Goal: Task Accomplishment & Management: Complete application form

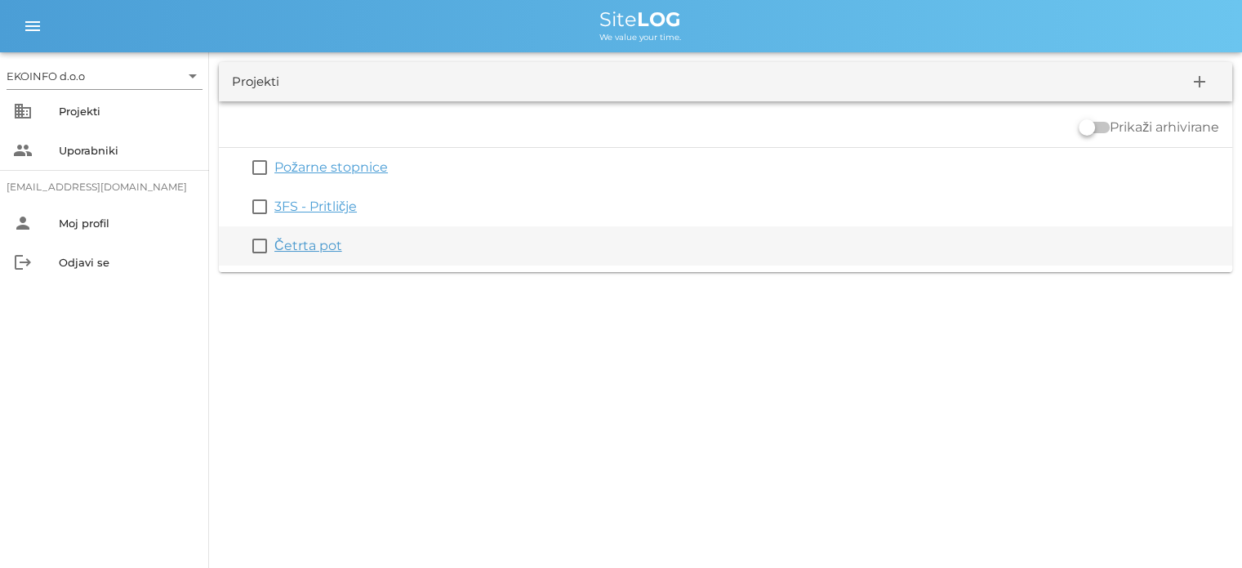
click at [315, 244] on link "Četrta pot" at bounding box center [308, 246] width 68 height 16
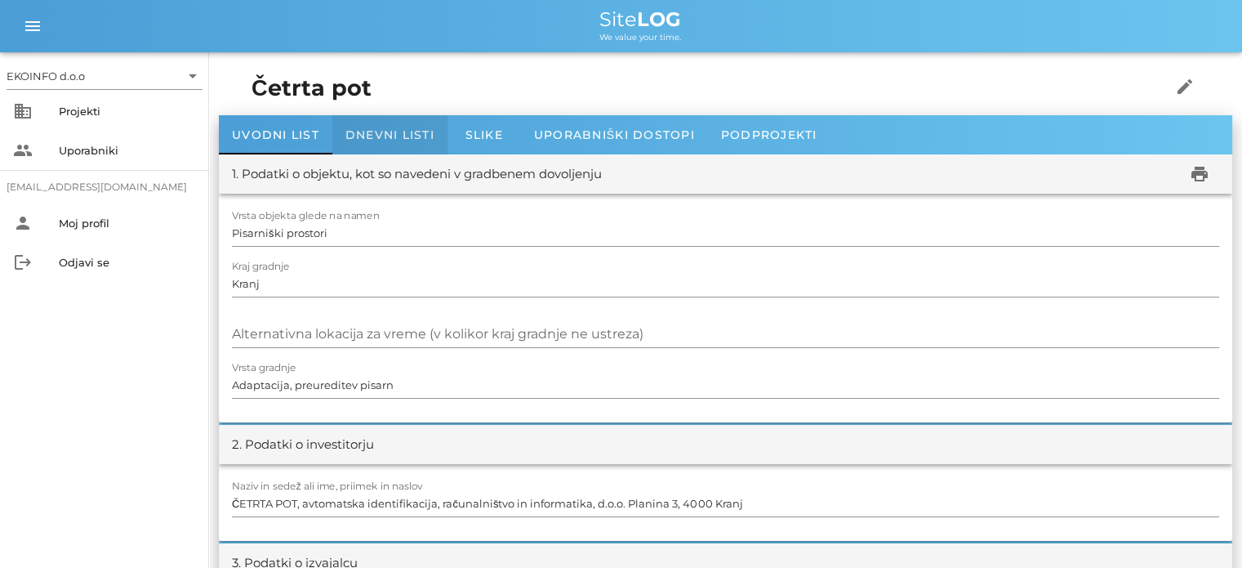
click at [372, 140] on span "Dnevni listi" at bounding box center [390, 134] width 89 height 15
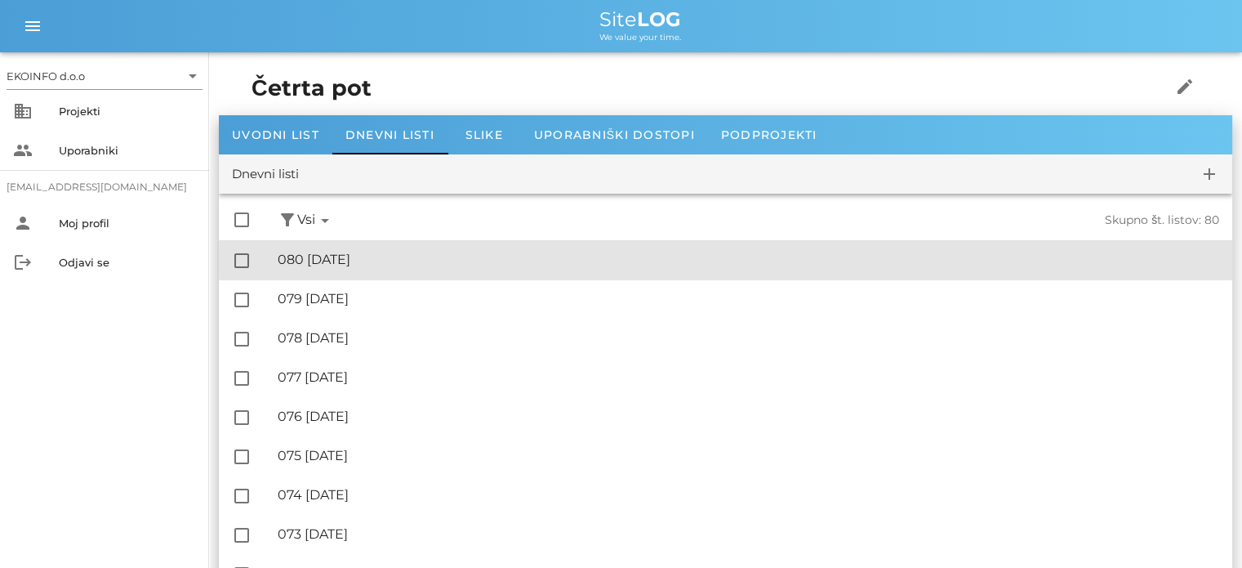
click at [353, 260] on div "🔏 080 [DATE]" at bounding box center [749, 260] width 942 height 16
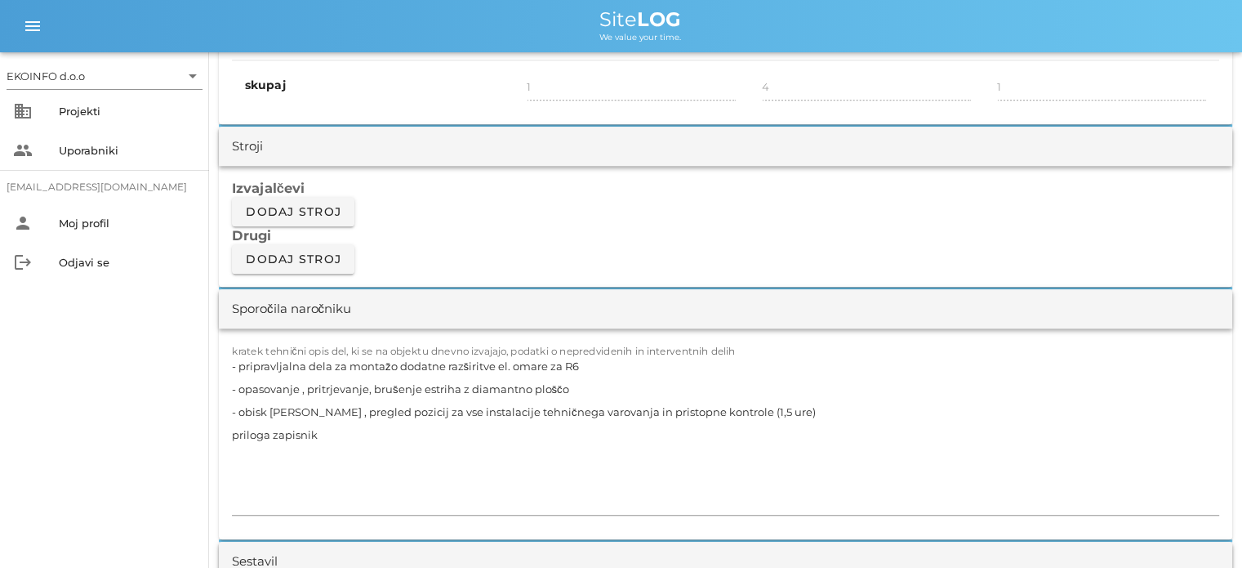
scroll to position [1307, 0]
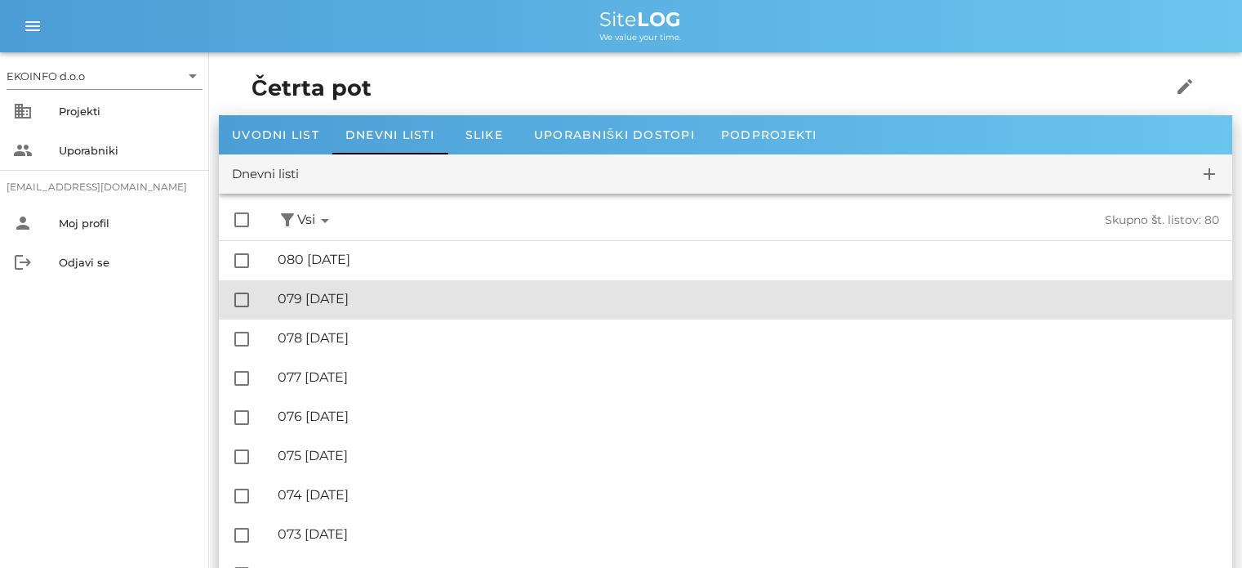
click at [333, 298] on div "🔏 079 [DATE]" at bounding box center [749, 299] width 942 height 16
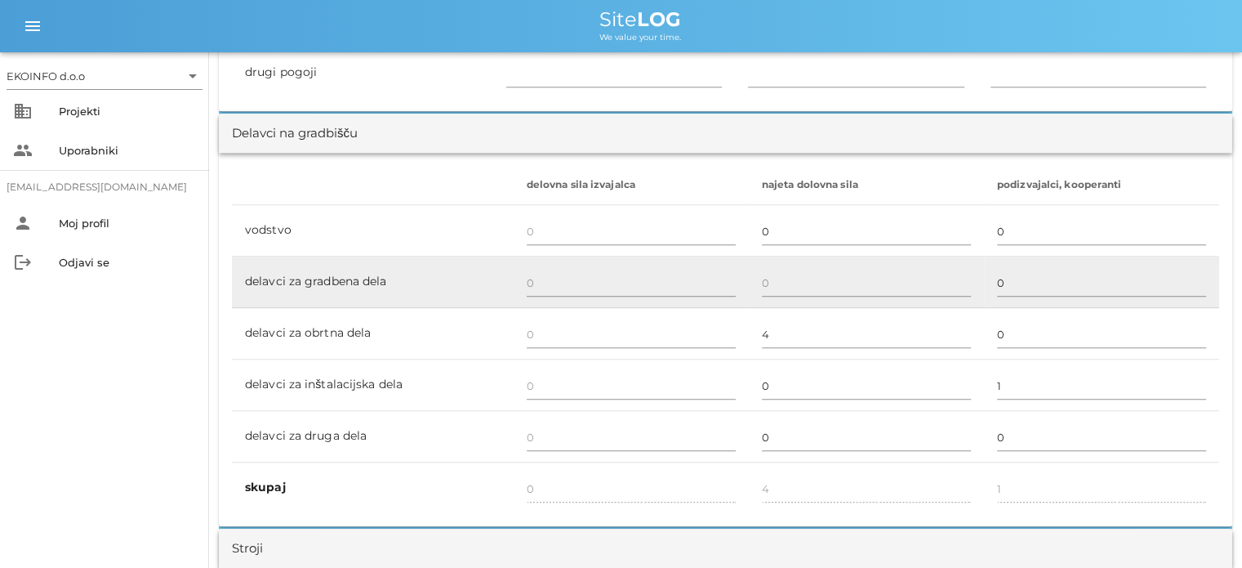
scroll to position [899, 0]
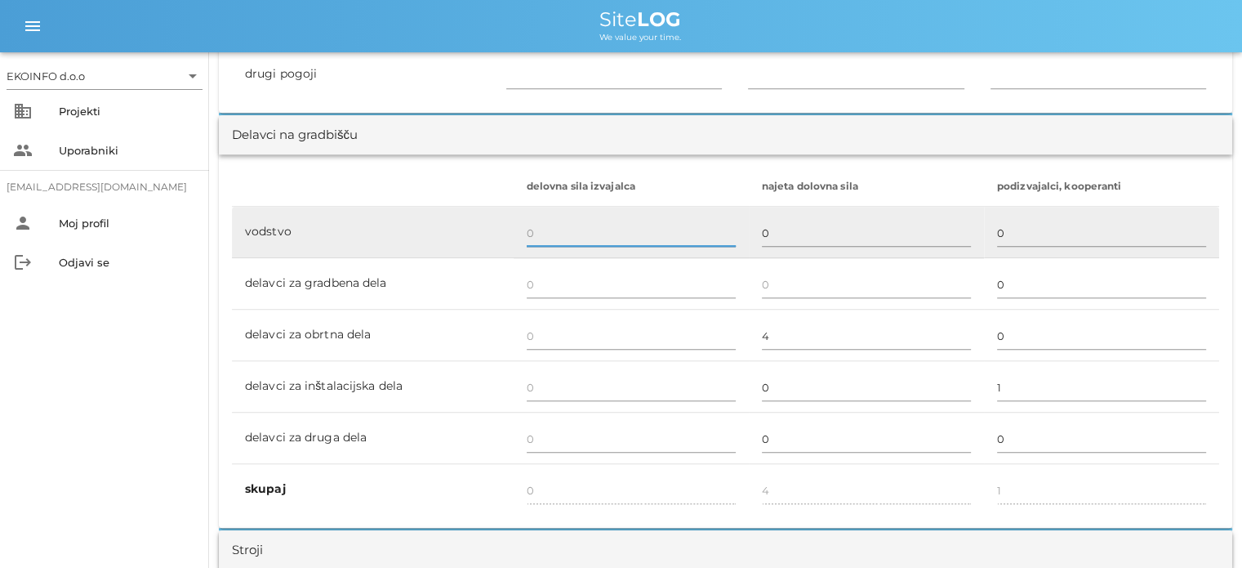
click at [533, 232] on input "text" at bounding box center [631, 233] width 209 height 26
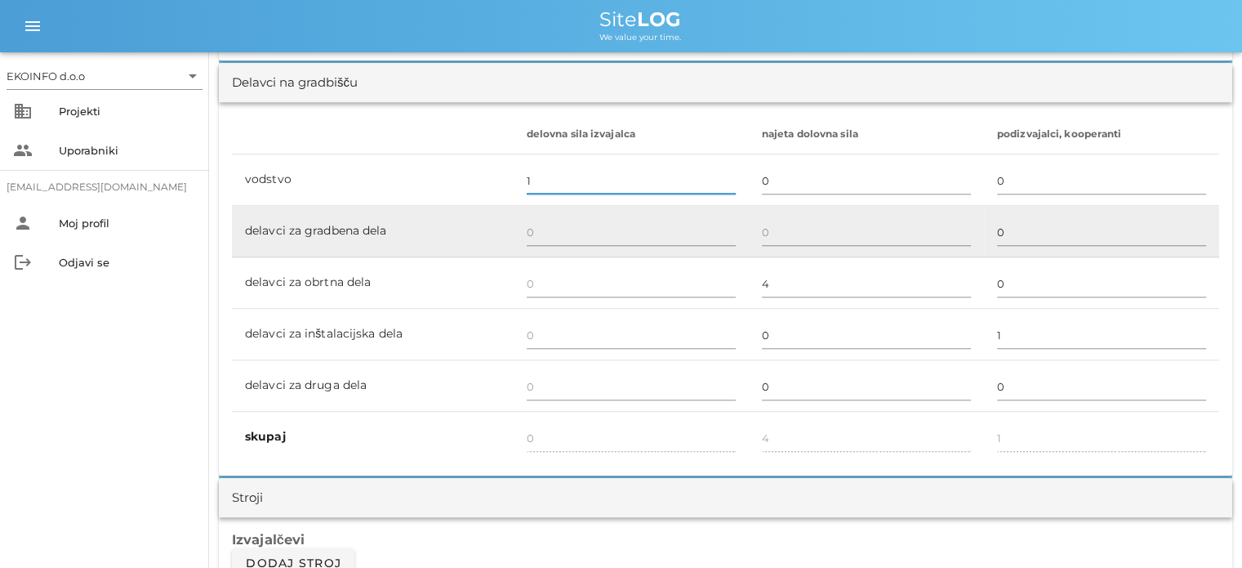
scroll to position [980, 0]
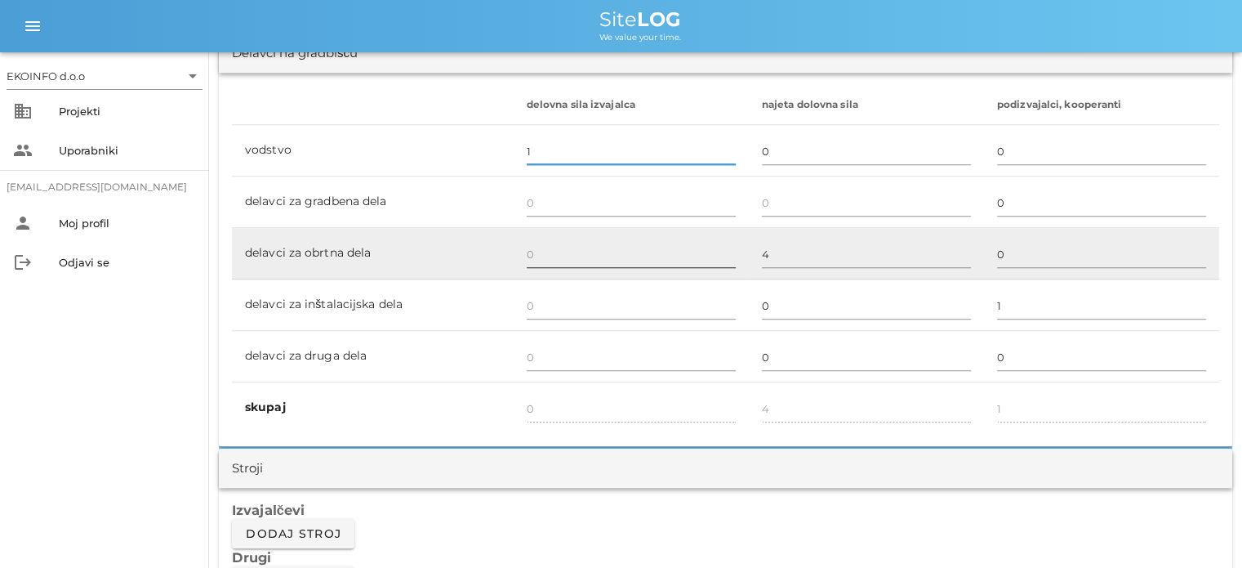
type input "1"
click at [533, 253] on input "text" at bounding box center [631, 254] width 209 height 26
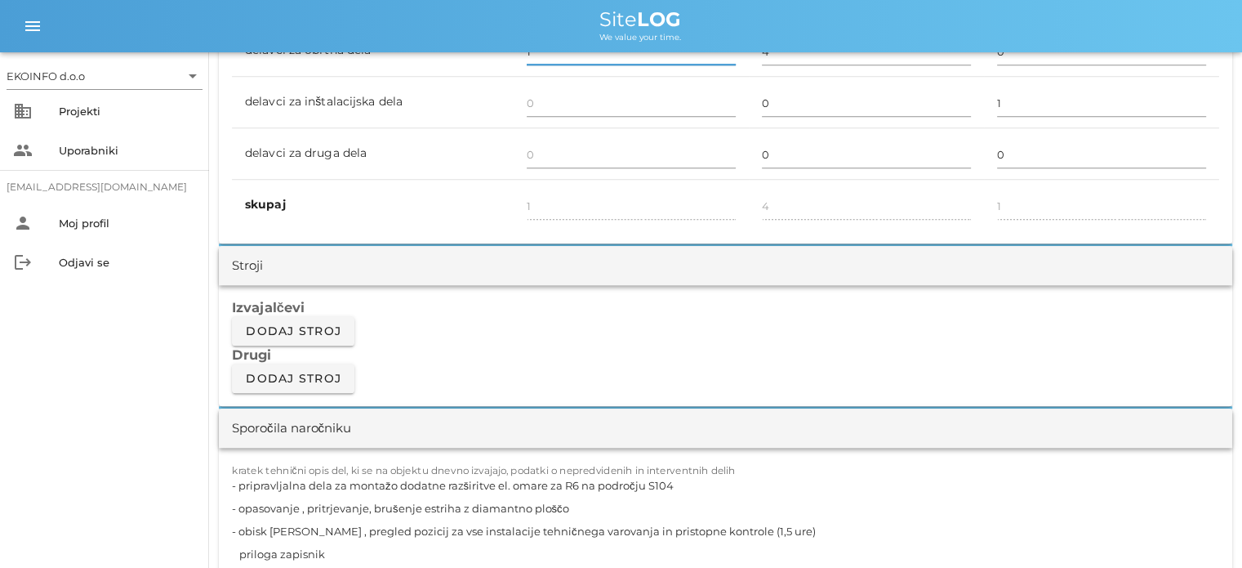
scroll to position [1144, 0]
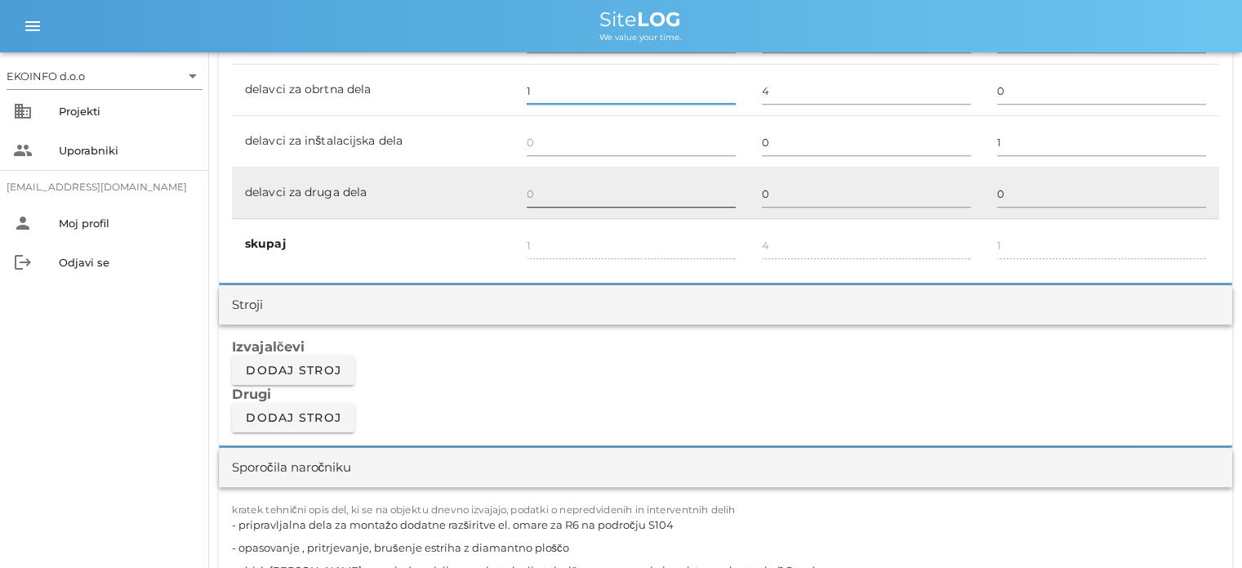
type input "1"
type input "2"
click at [529, 191] on input "text" at bounding box center [631, 194] width 209 height 26
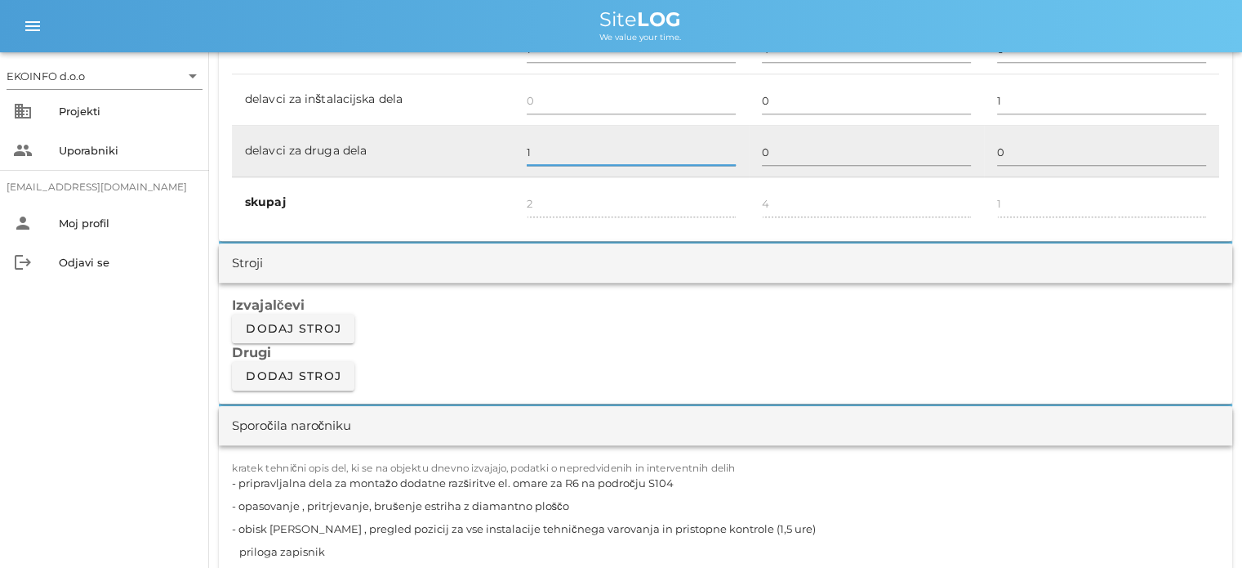
scroll to position [1225, 0]
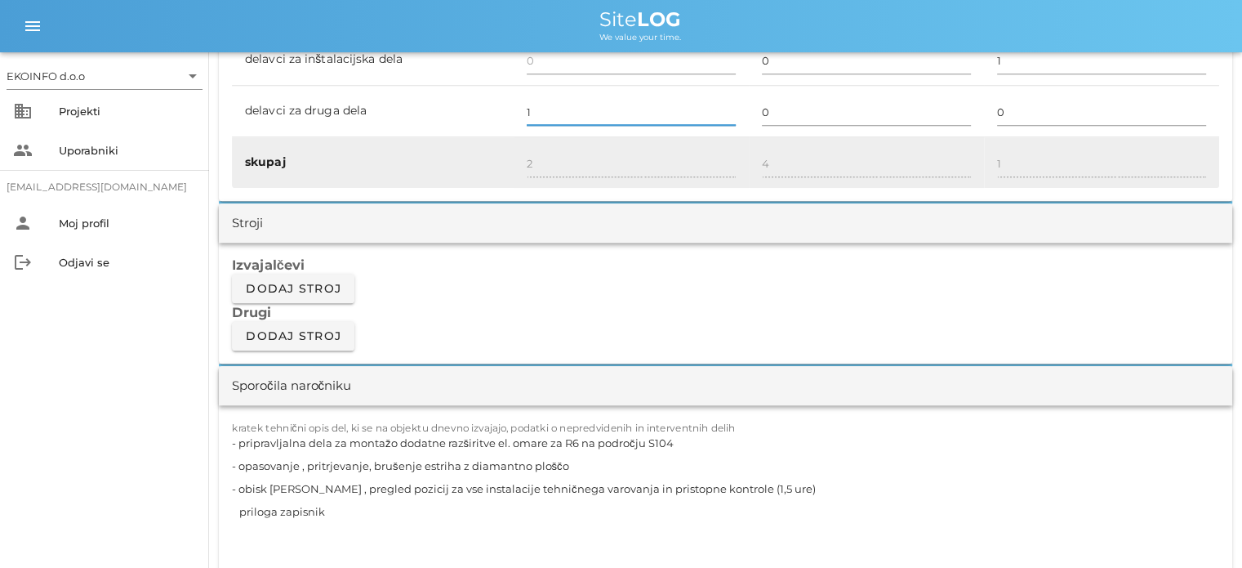
type input "1"
type input "3"
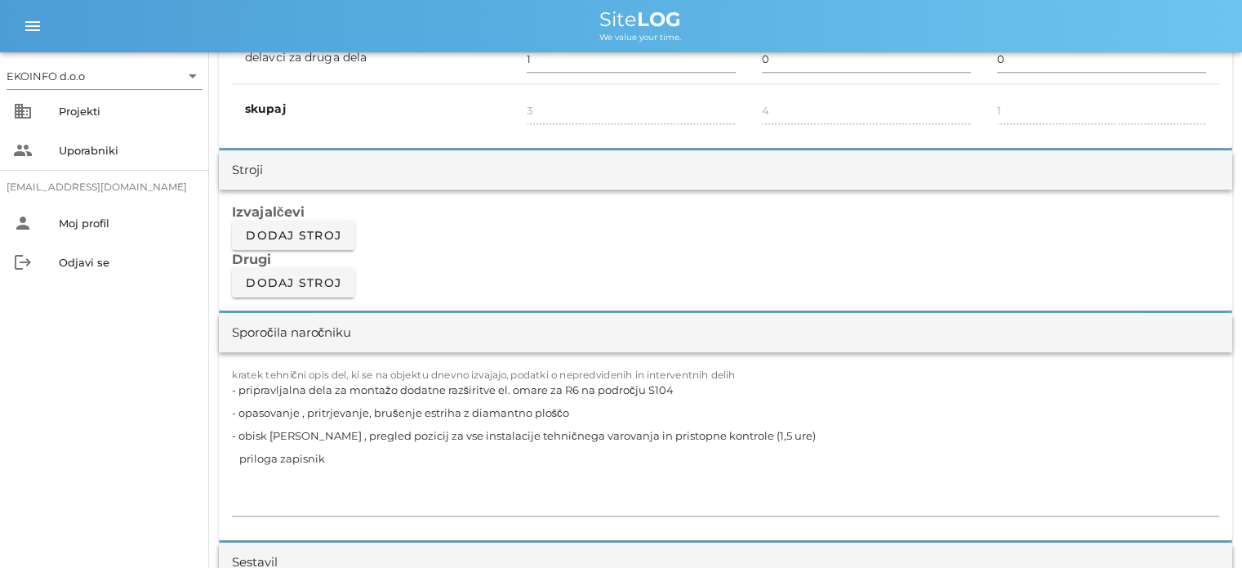
scroll to position [1307, 0]
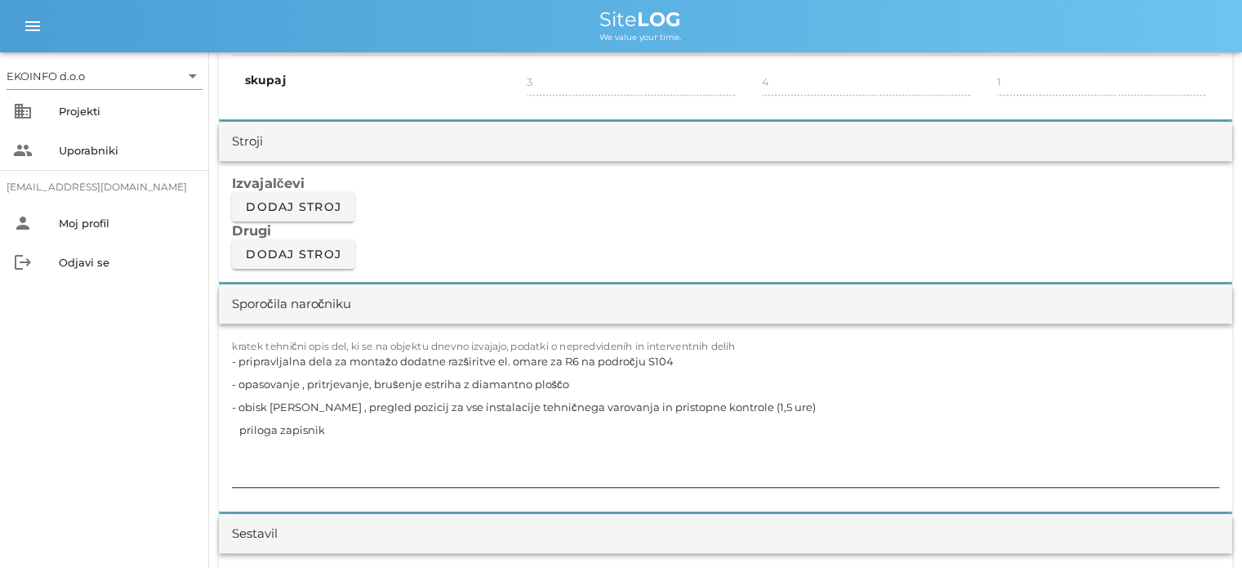
click at [356, 434] on textarea "- pripravljalna dela za montažo dodatne razširitve el. omare za R6 na področju …" at bounding box center [726, 418] width 988 height 137
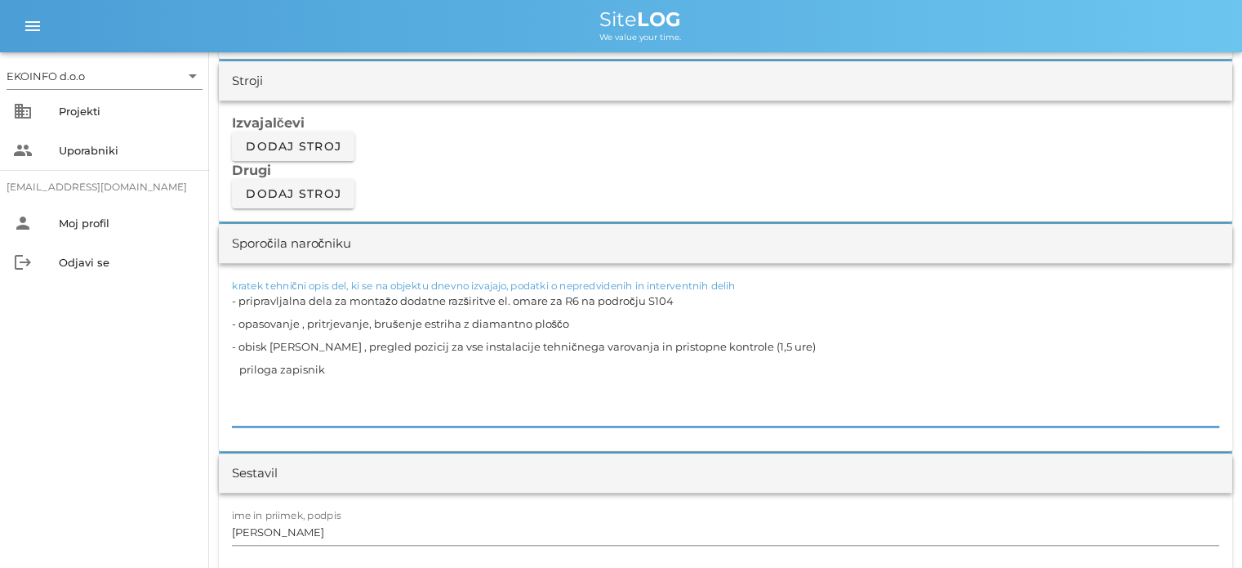
scroll to position [1470, 0]
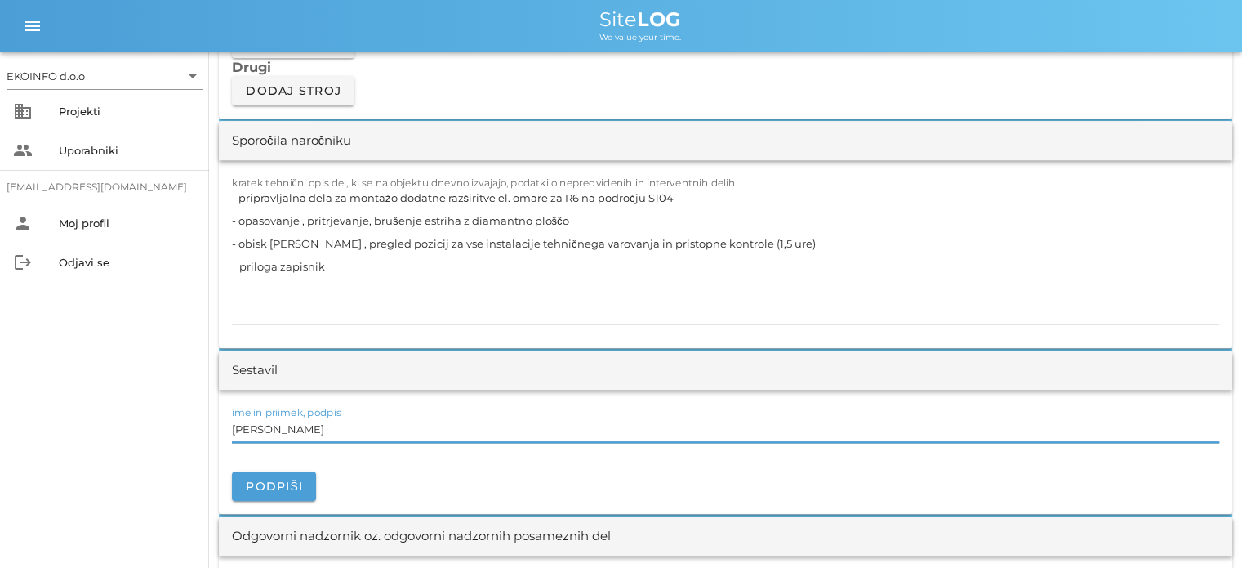
click at [305, 421] on input "[PERSON_NAME]" at bounding box center [726, 429] width 988 height 26
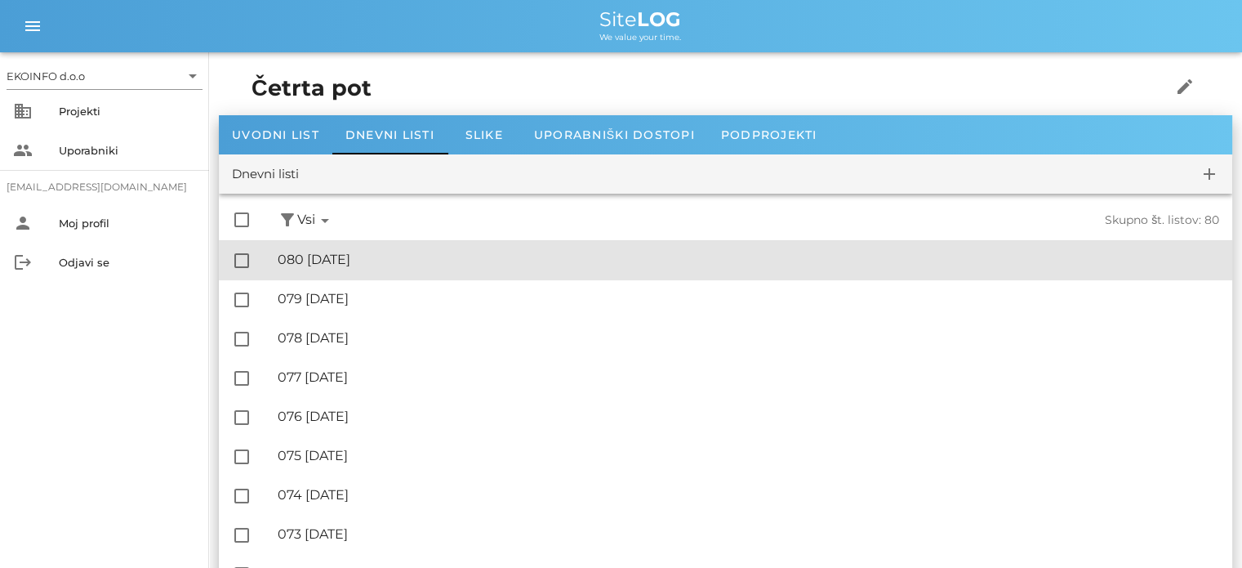
click at [333, 262] on div "🔏 080 [DATE]" at bounding box center [749, 260] width 942 height 16
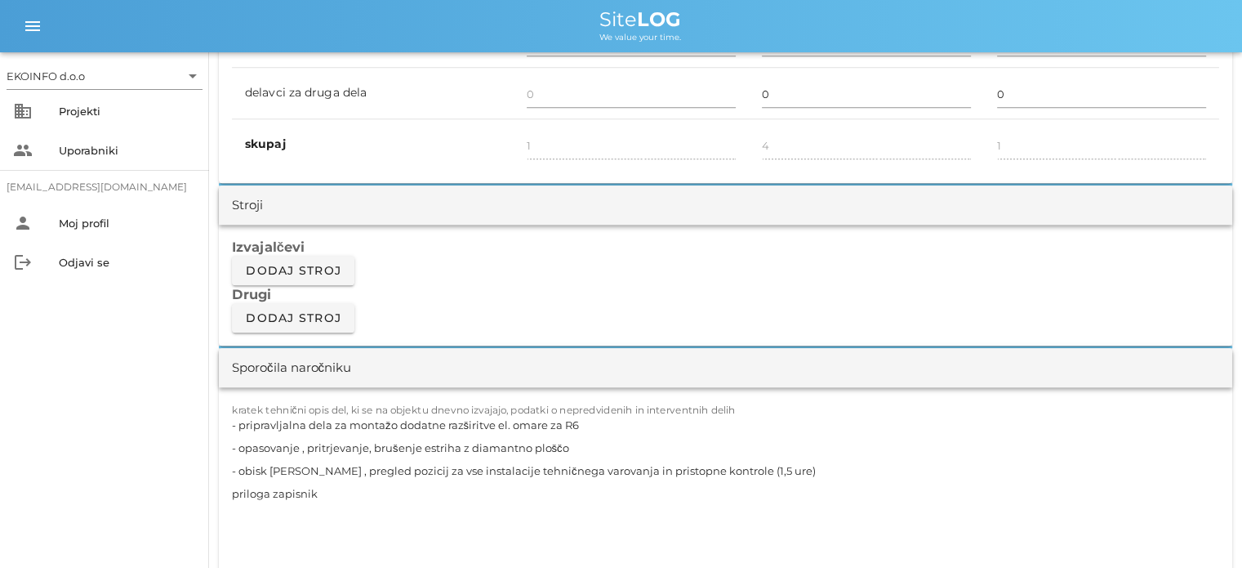
scroll to position [1307, 0]
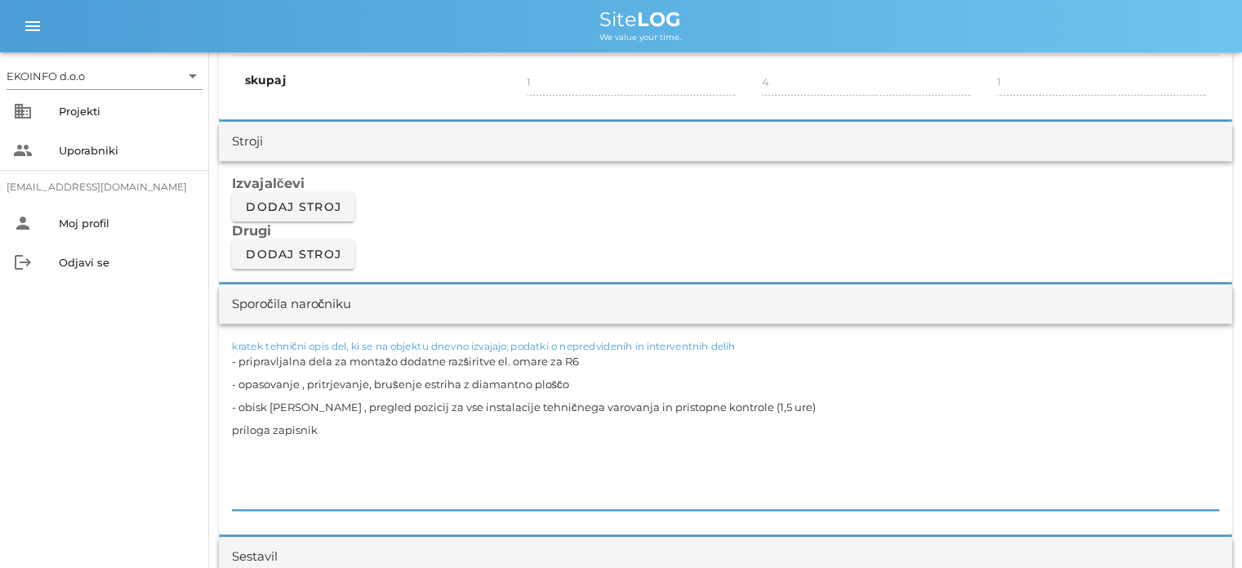
drag, startPoint x: 367, startPoint y: 440, endPoint x: 207, endPoint y: 350, distance: 182.9
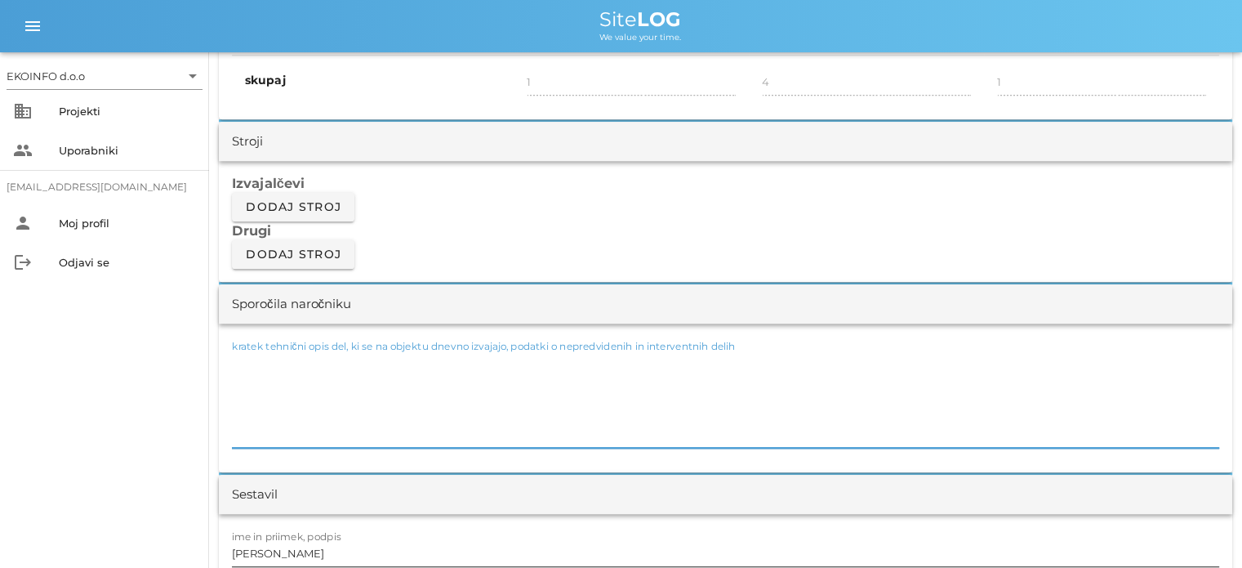
click at [301, 555] on input "[PERSON_NAME]" at bounding box center [726, 553] width 988 height 26
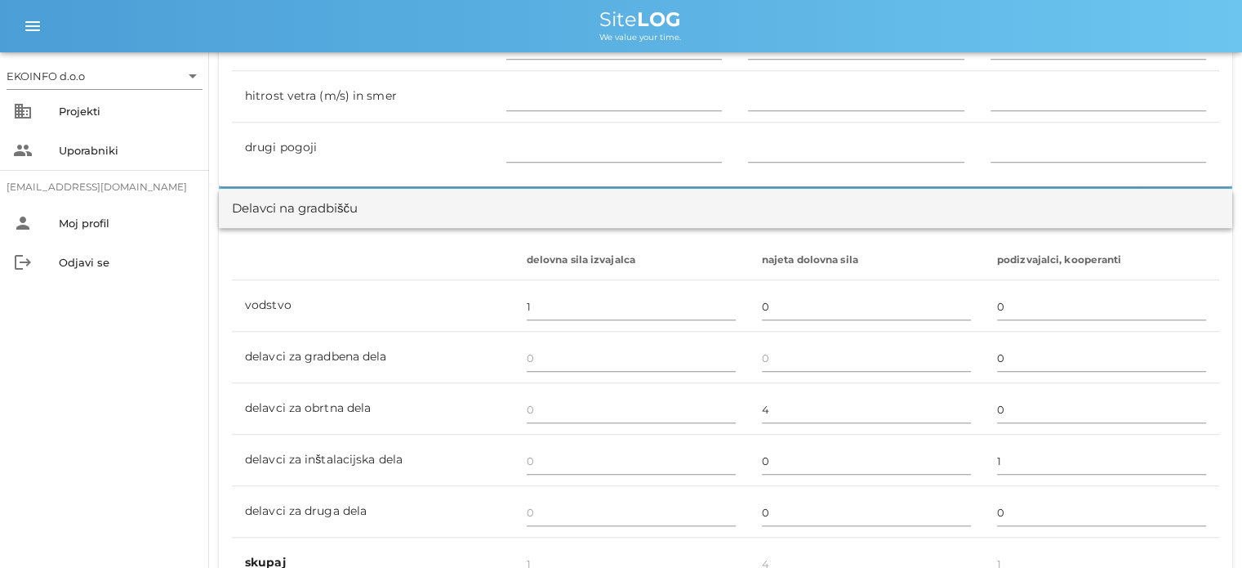
scroll to position [817, 0]
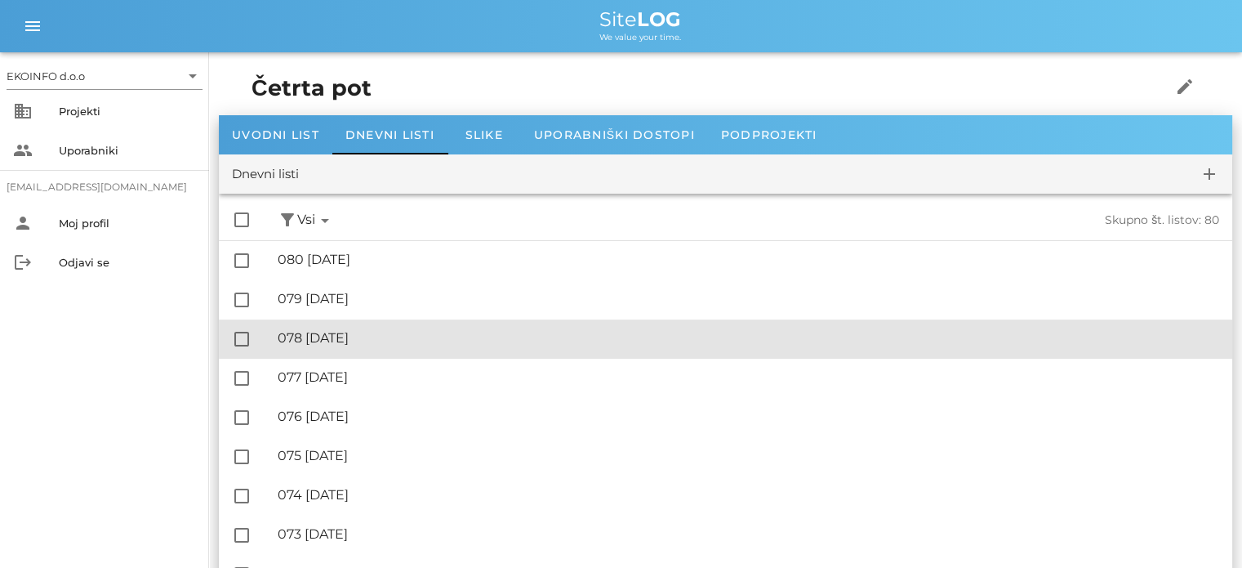
click at [368, 339] on div "🔏 078 [DATE]" at bounding box center [749, 338] width 942 height 16
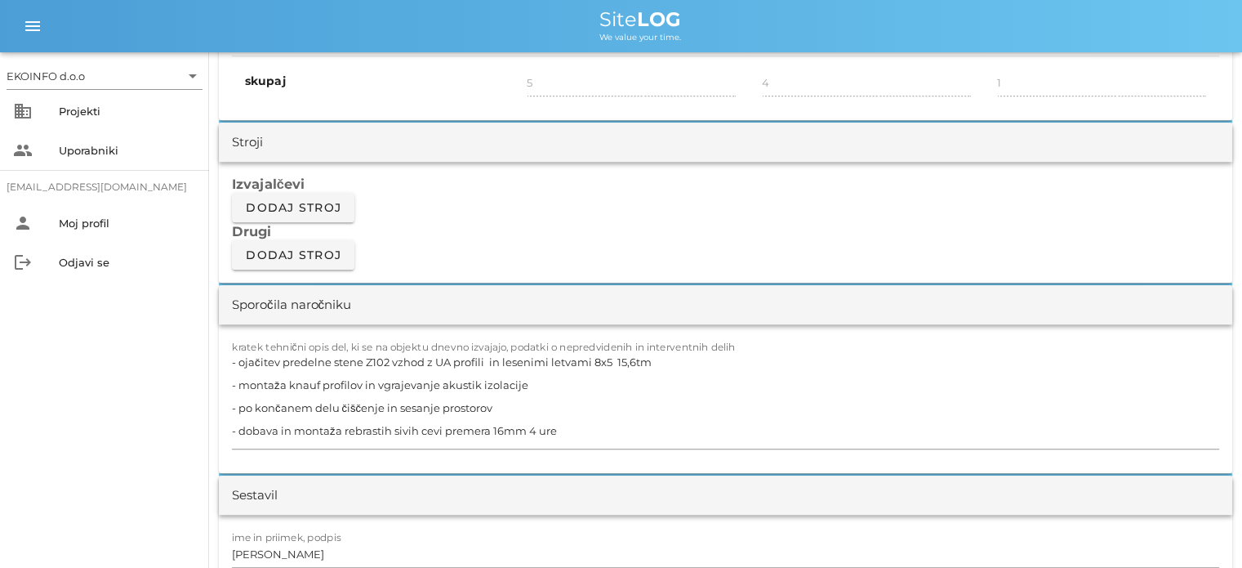
scroll to position [1307, 0]
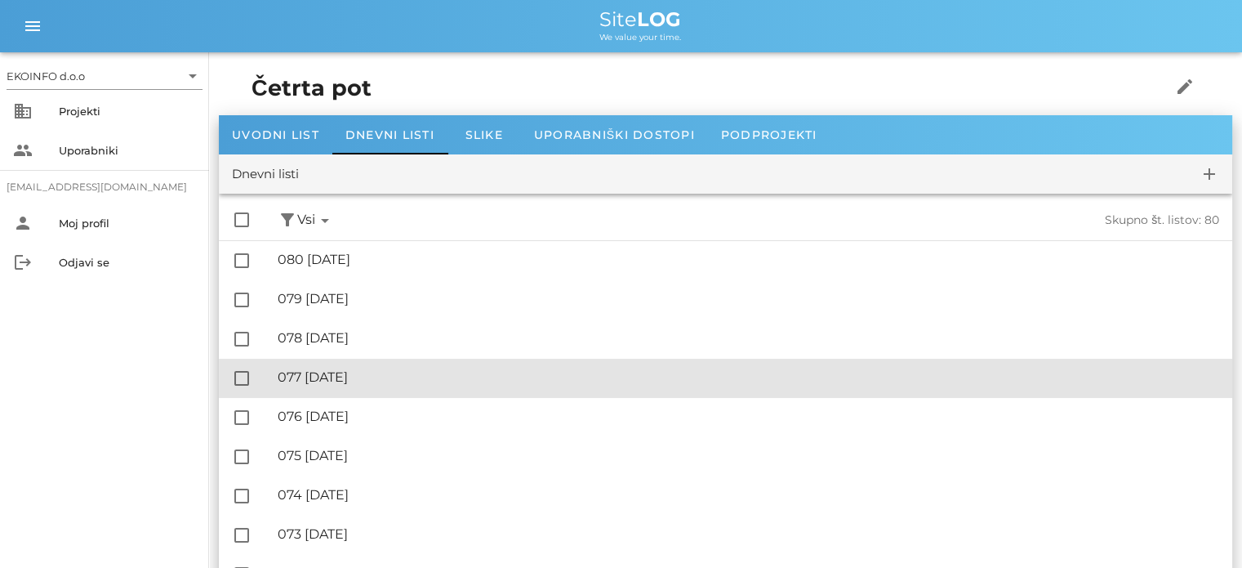
click at [359, 378] on div "🔏 077 [DATE]" at bounding box center [749, 377] width 942 height 16
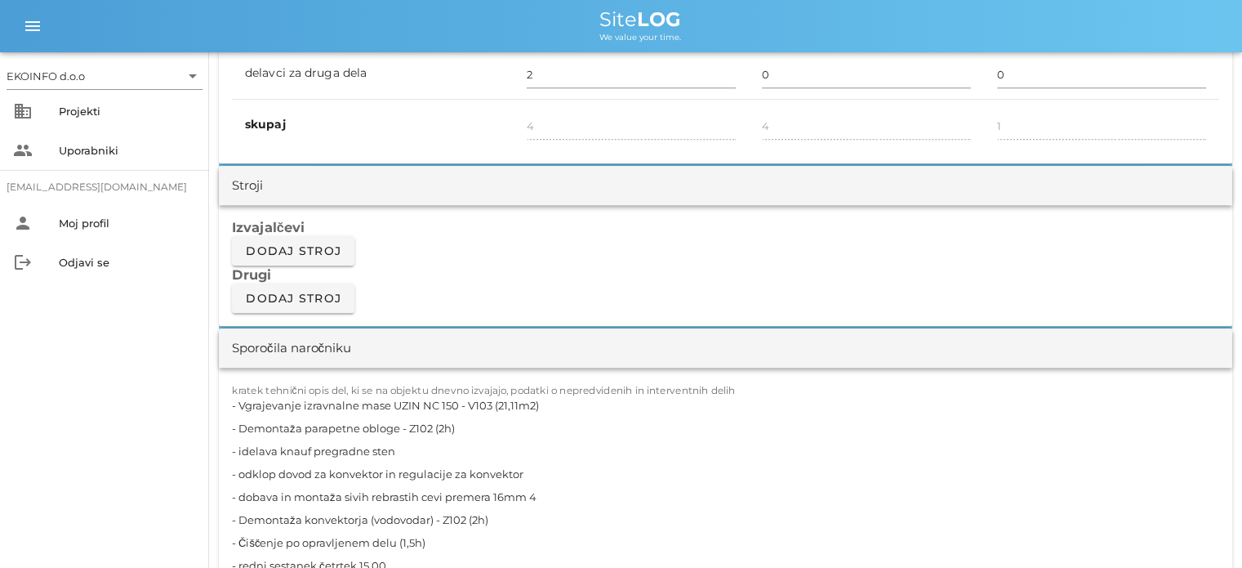
scroll to position [1307, 0]
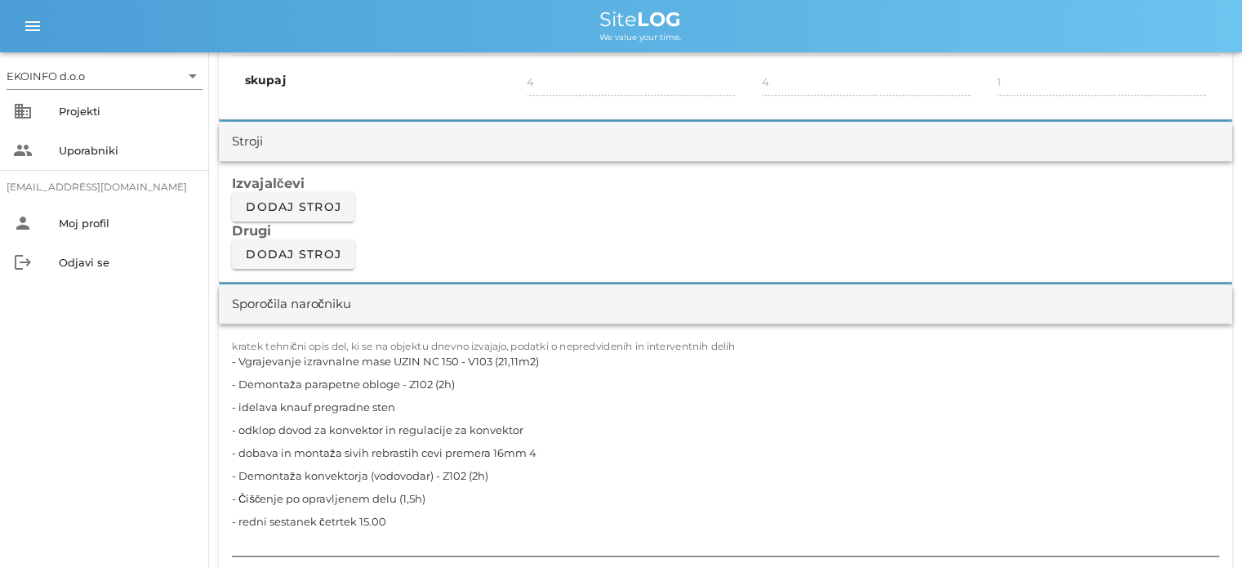
click at [542, 450] on textarea "- Vgrajevanje izravnalne mase UZIN NC 150 - V103 (21,11m2) - Demontaža parapetn…" at bounding box center [726, 453] width 988 height 206
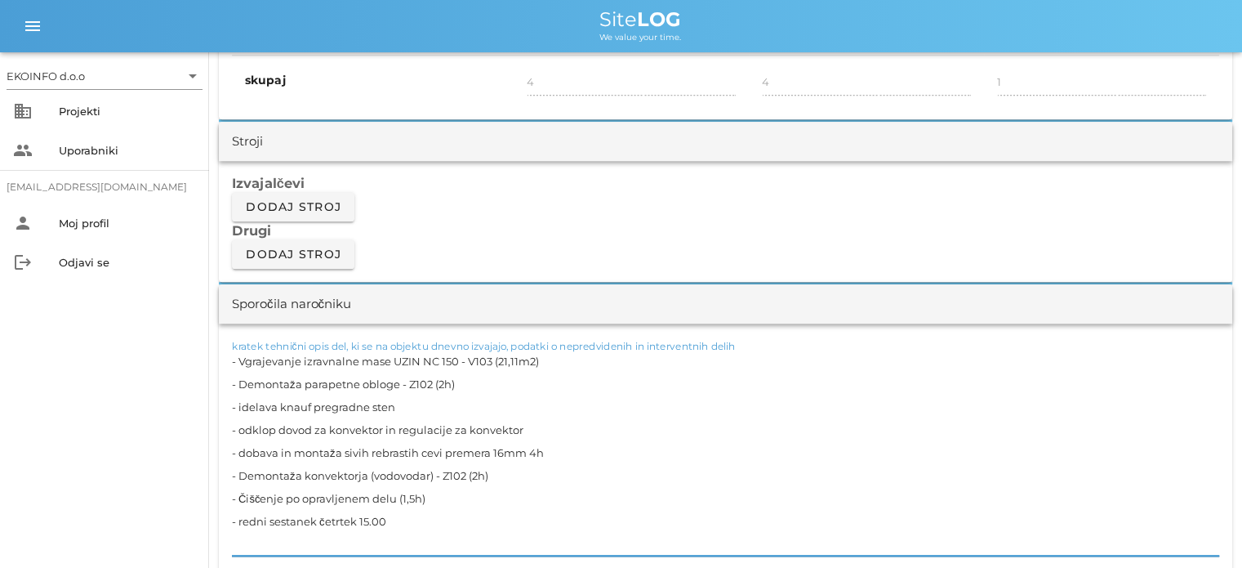
click at [498, 479] on textarea "- Vgrajevanje izravnalne mase UZIN NC 150 - V103 (21,11m2) - Demontaža parapetn…" at bounding box center [726, 453] width 988 height 206
click at [395, 404] on textarea "- Vgrajevanje izravnalne mase UZIN NC 150 - V103 (21,11m2) - Demontaža parapetn…" at bounding box center [726, 453] width 988 height 206
click at [433, 430] on textarea "- Vgrajevanje izravnalne mase UZIN NC 150 - V103 (21,11m2) - Demontaža parapetn…" at bounding box center [726, 453] width 988 height 206
click at [241, 405] on textarea "- Vgrajevanje izravnalne mase UZIN NC 150 - V103 (21,11m2) - Demontaža parapetn…" at bounding box center [726, 453] width 988 height 206
click at [417, 400] on textarea "- Vgrajevanje izravnalne mase UZIN NC 150 - V103 (21,11m2) - Demontaža parapetn…" at bounding box center [726, 453] width 988 height 206
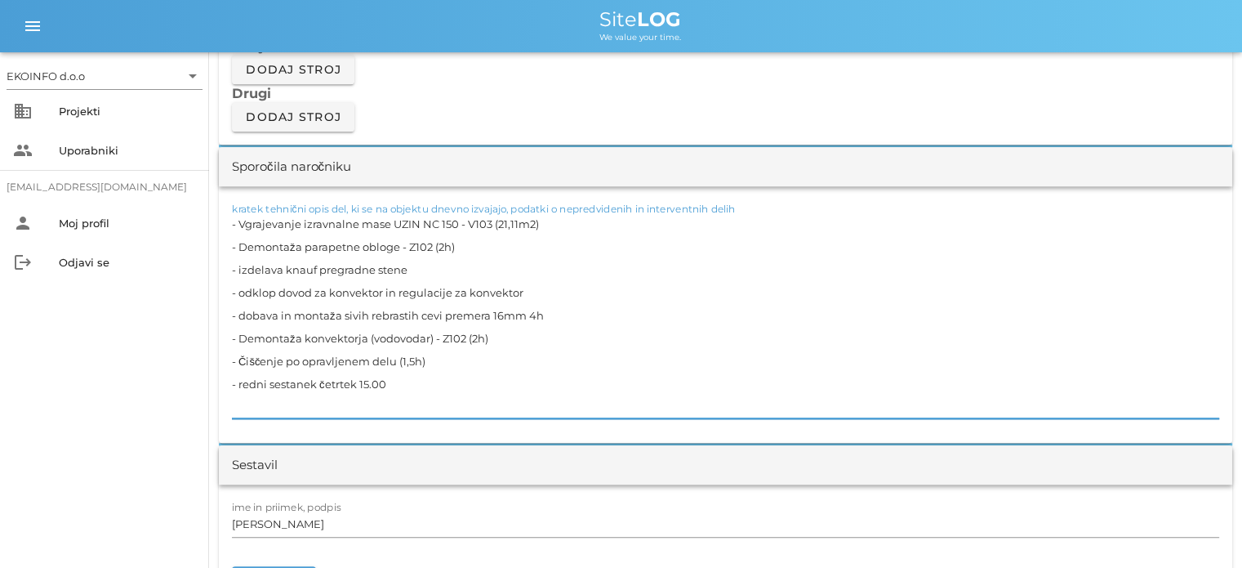
scroll to position [1470, 0]
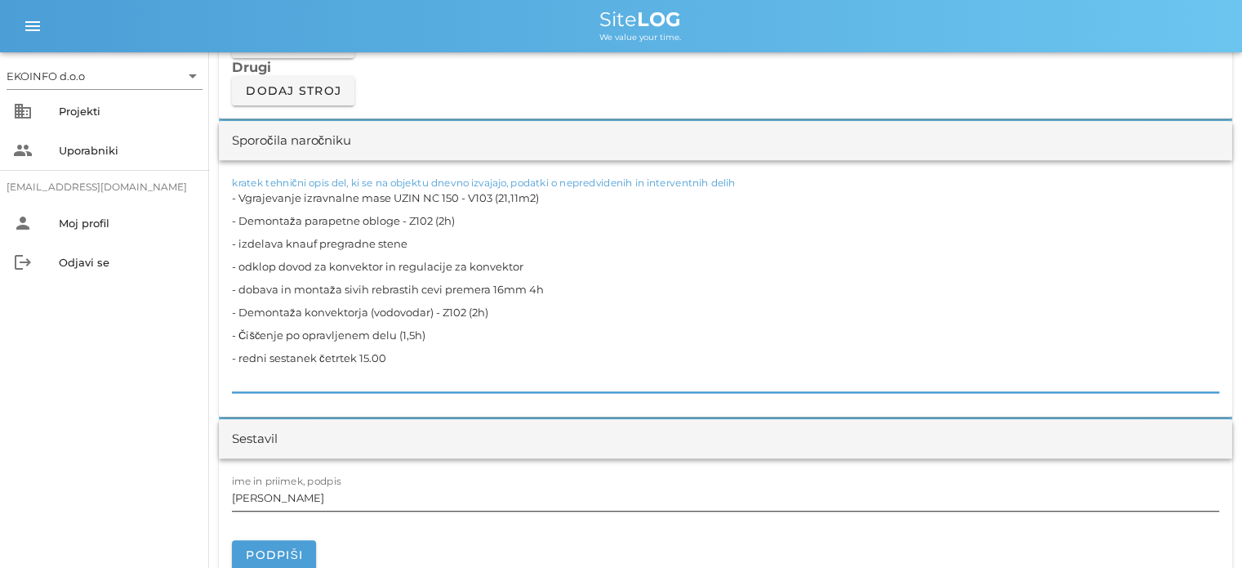
type textarea "- Vgrajevanje izravnalne mase UZIN NC 150 - V103 (21,11m2) - Demontaža parapetn…"
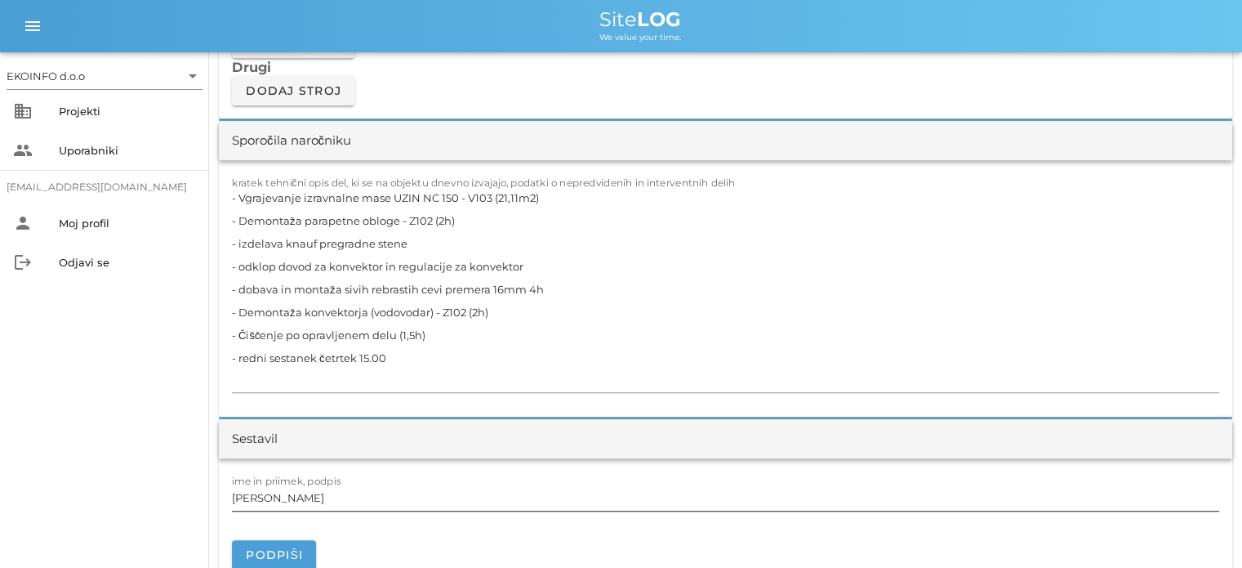
drag, startPoint x: 327, startPoint y: 511, endPoint x: 328, endPoint y: 499, distance: 12.4
click at [326, 511] on div at bounding box center [726, 516] width 988 height 11
click at [328, 499] on input "[PERSON_NAME]" at bounding box center [726, 497] width 988 height 26
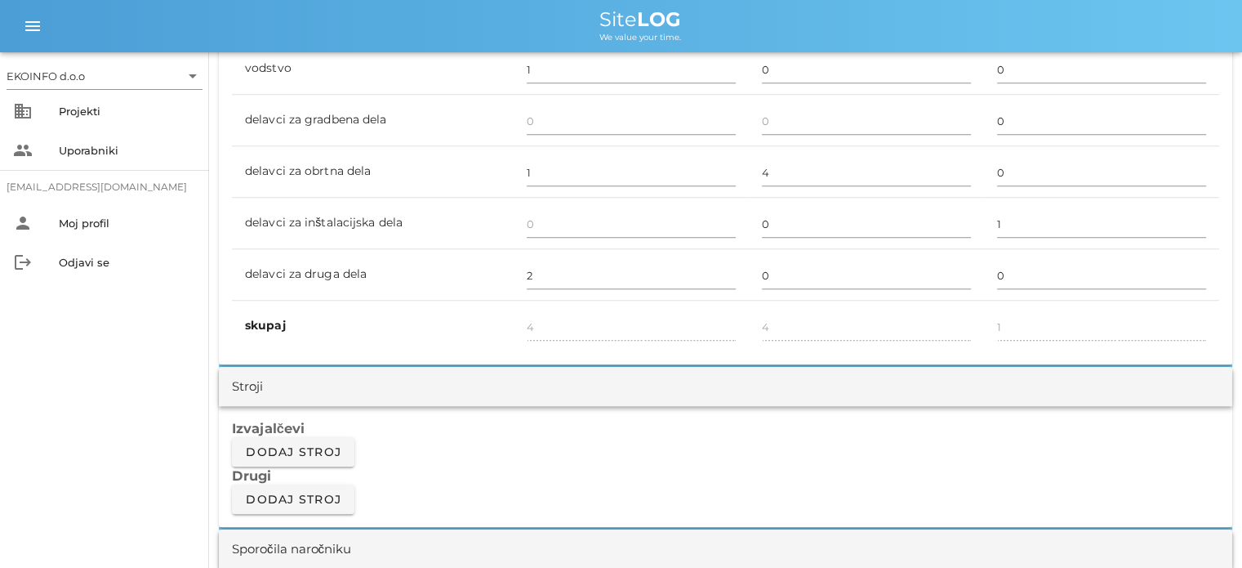
scroll to position [980, 0]
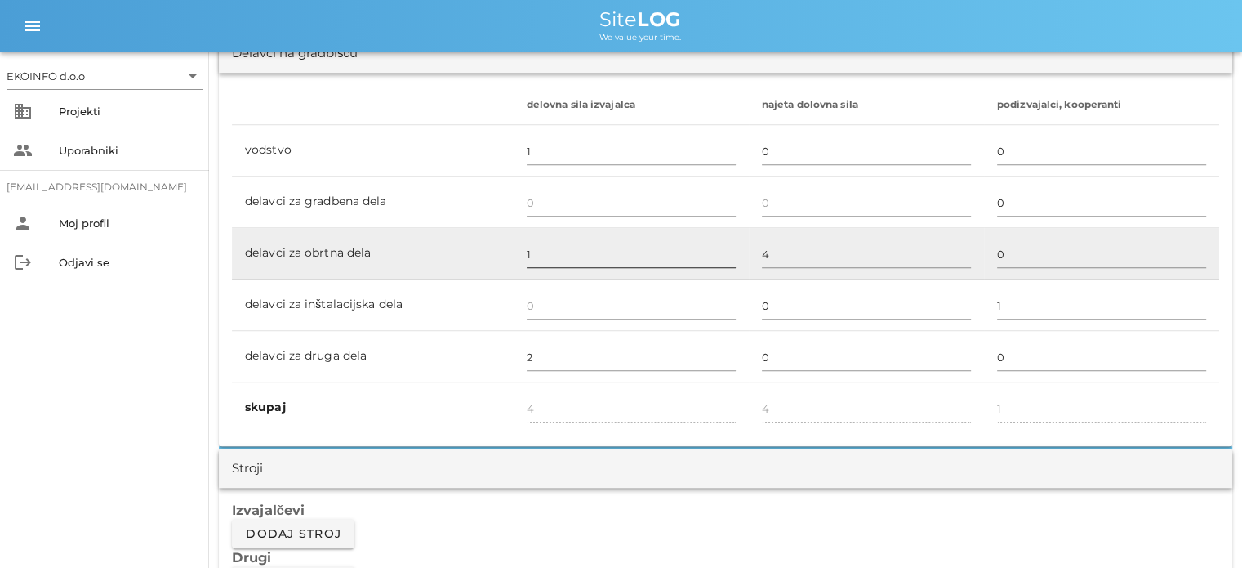
click at [527, 248] on input "1" at bounding box center [631, 254] width 209 height 26
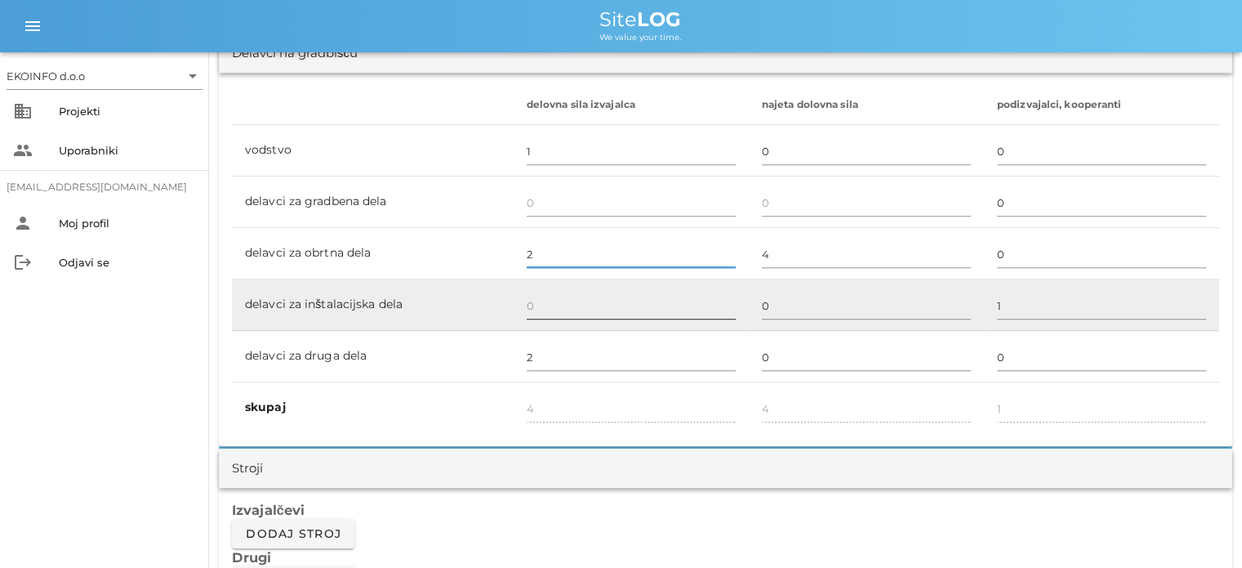
type input "2"
click at [537, 297] on input "text" at bounding box center [631, 305] width 209 height 26
type input "5"
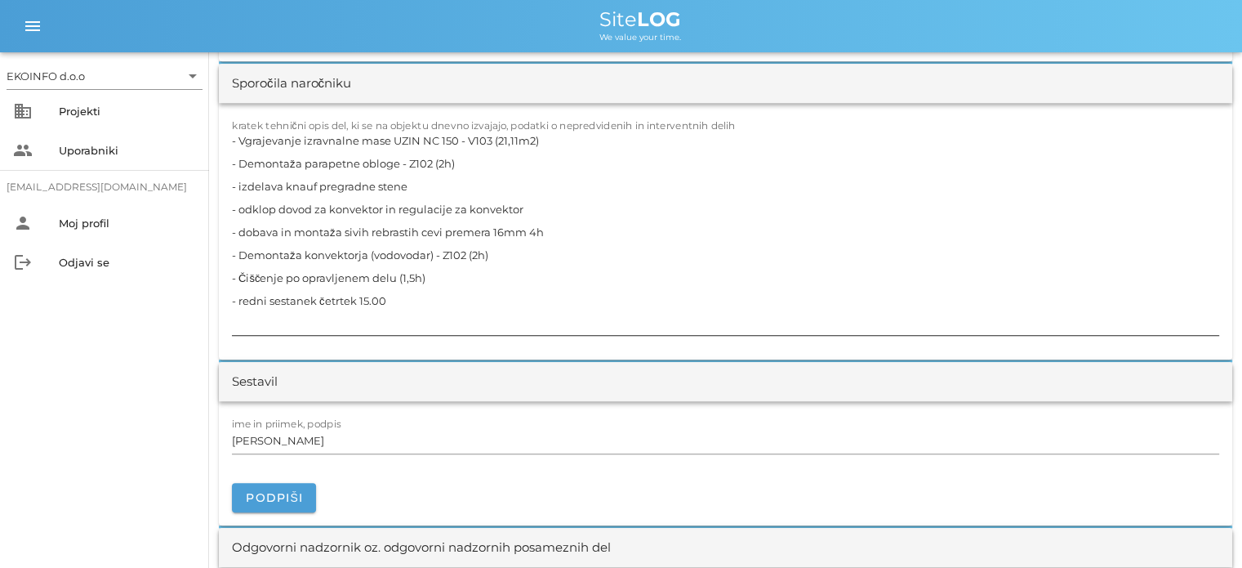
scroll to position [1552, 0]
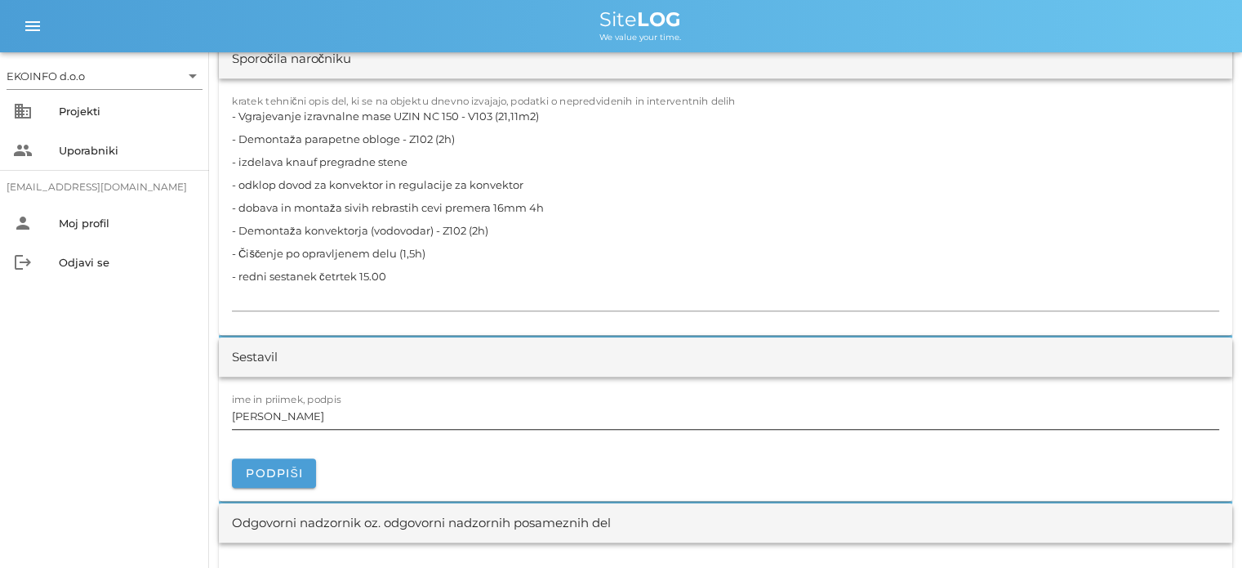
click at [309, 417] on input "[PERSON_NAME]" at bounding box center [726, 416] width 988 height 26
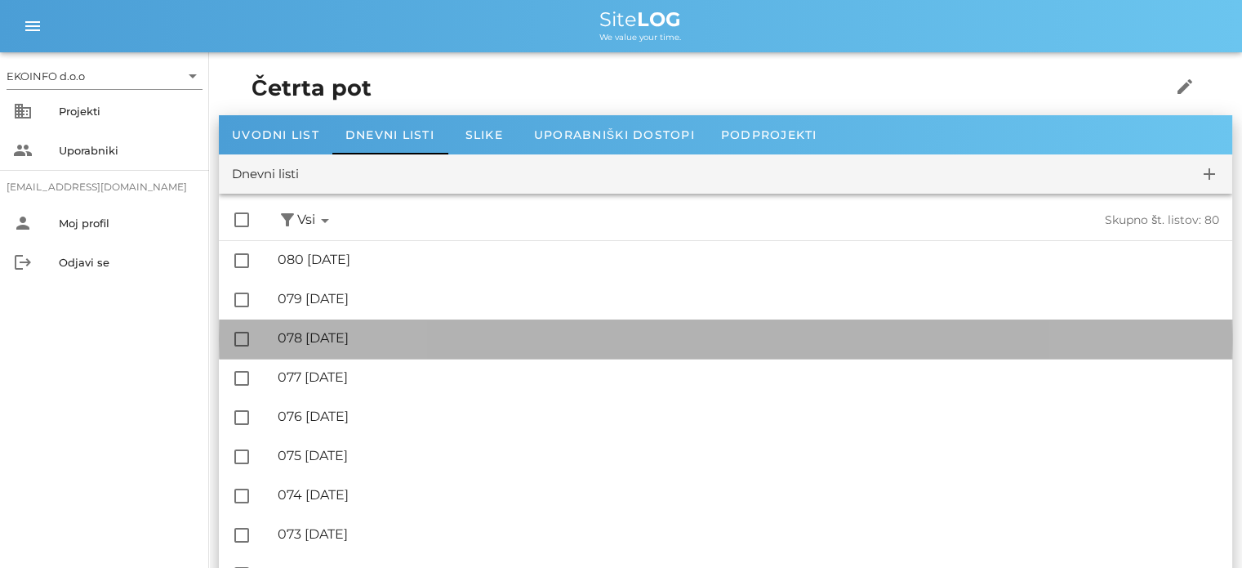
click at [337, 342] on div "🔏 078 [DATE]" at bounding box center [749, 338] width 942 height 16
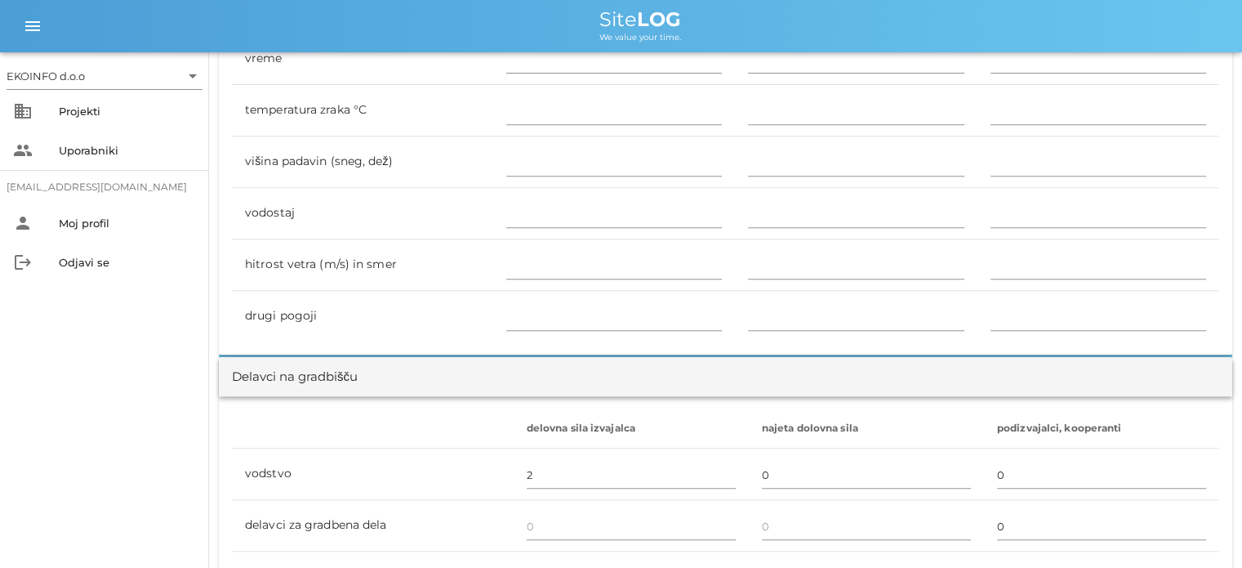
scroll to position [653, 0]
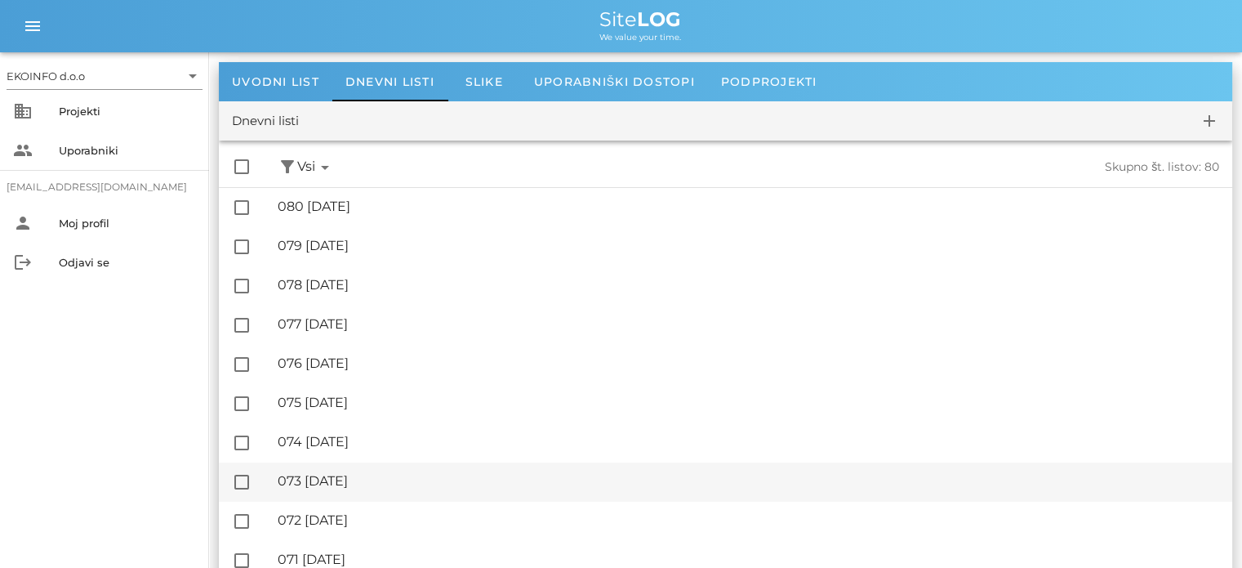
scroll to position [82, 0]
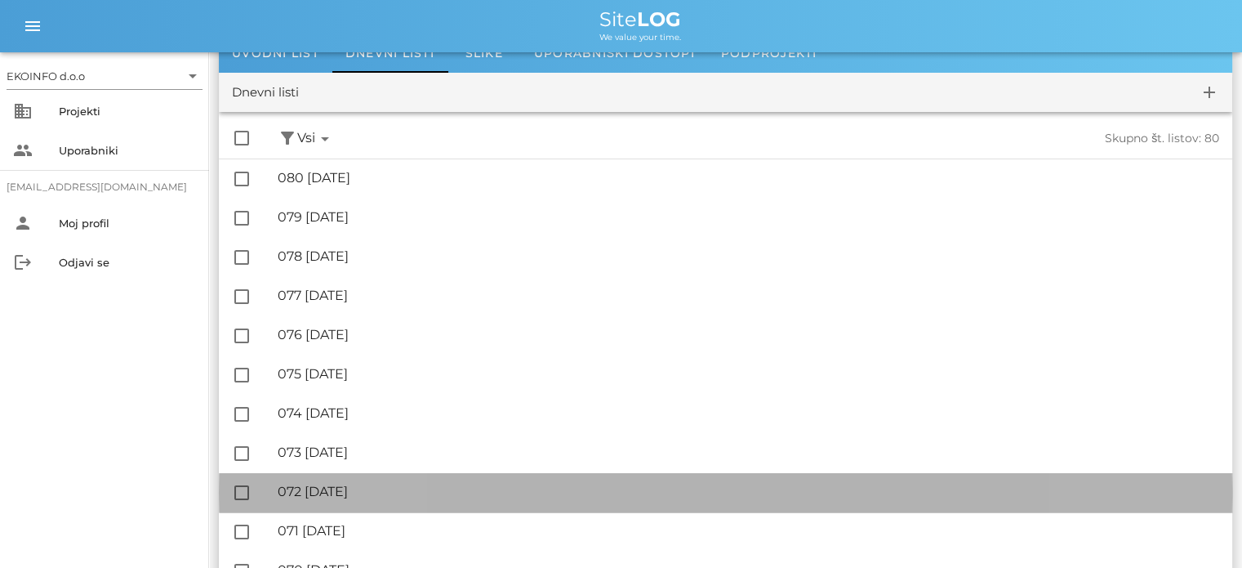
click at [392, 499] on div "🔏 072 [DATE]" at bounding box center [749, 492] width 942 height 16
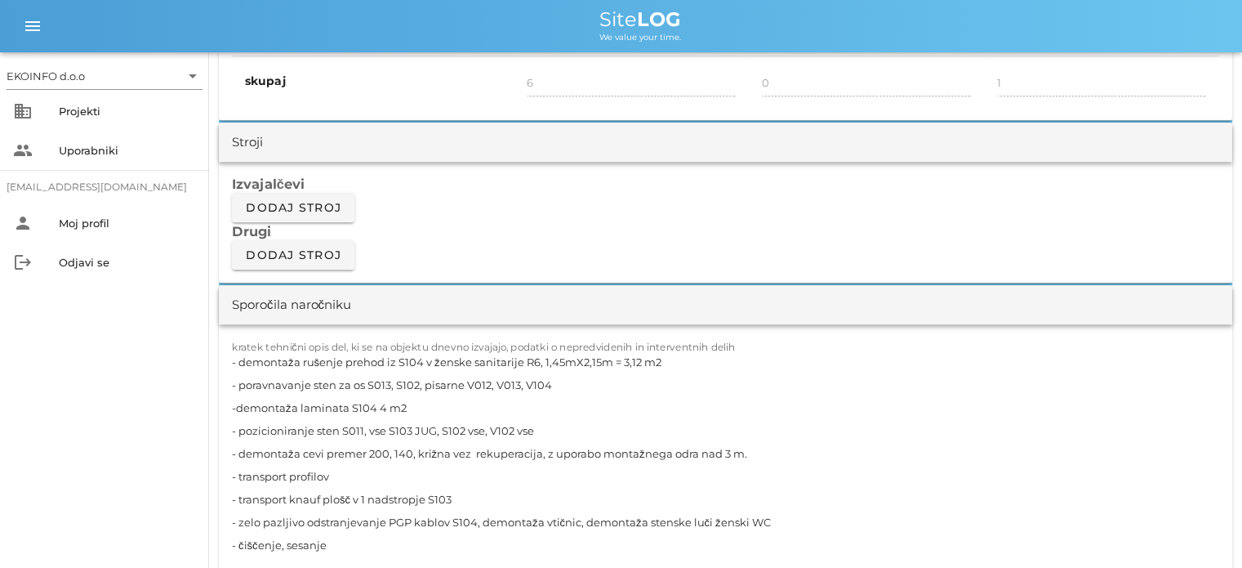
scroll to position [1389, 0]
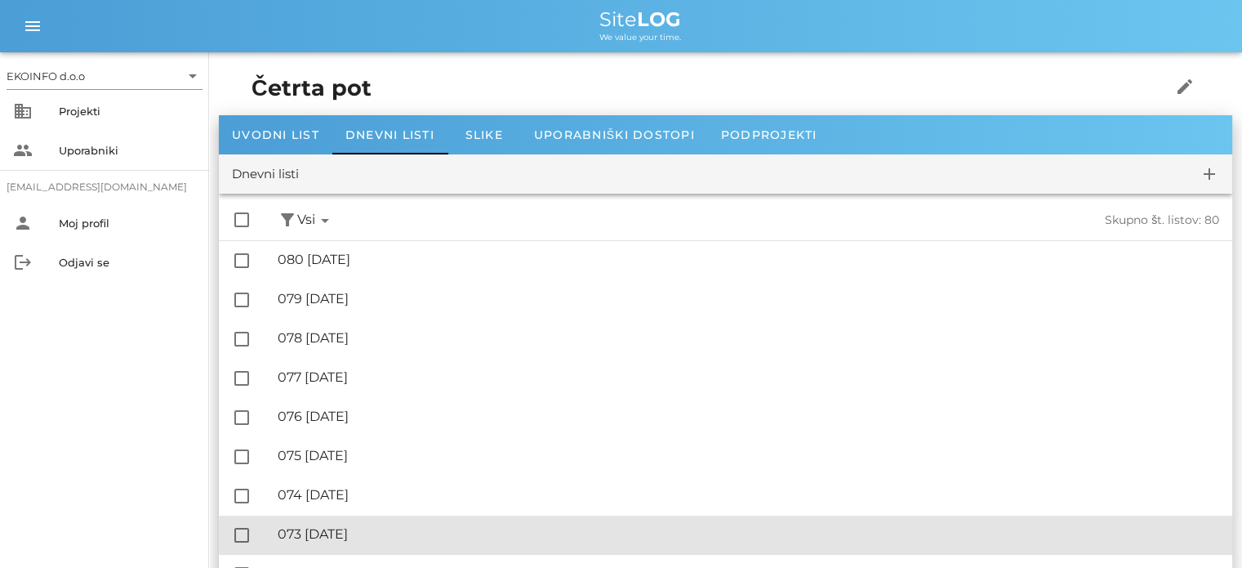
click at [378, 535] on div "🔏 073 [DATE]" at bounding box center [749, 534] width 942 height 16
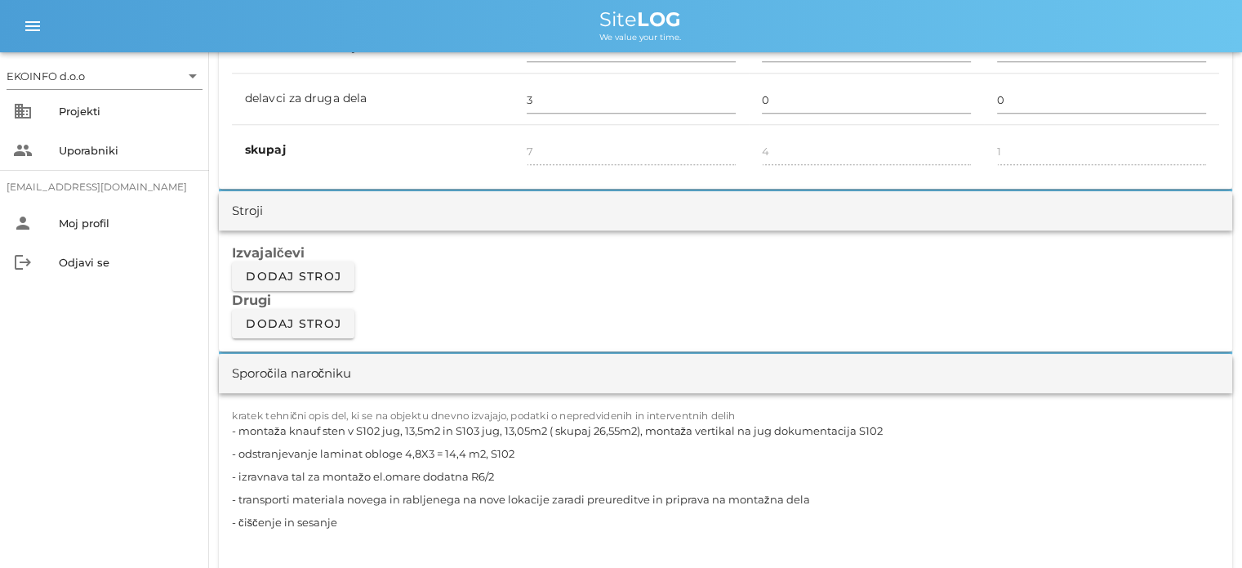
scroll to position [1307, 0]
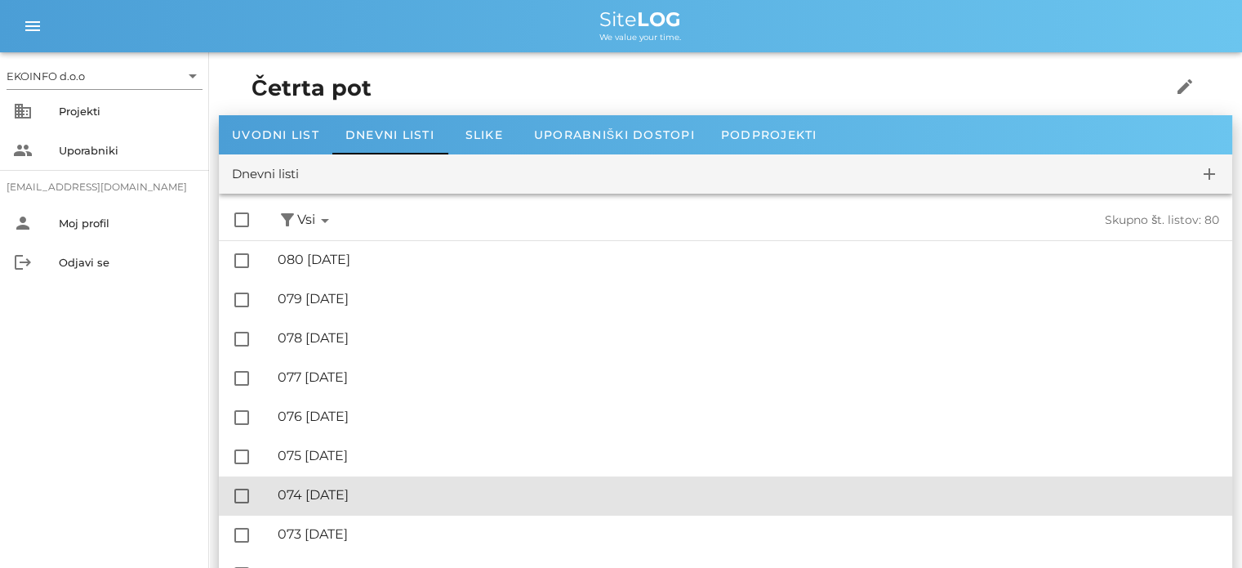
click at [378, 501] on div "🔏 074 [DATE]" at bounding box center [749, 495] width 942 height 16
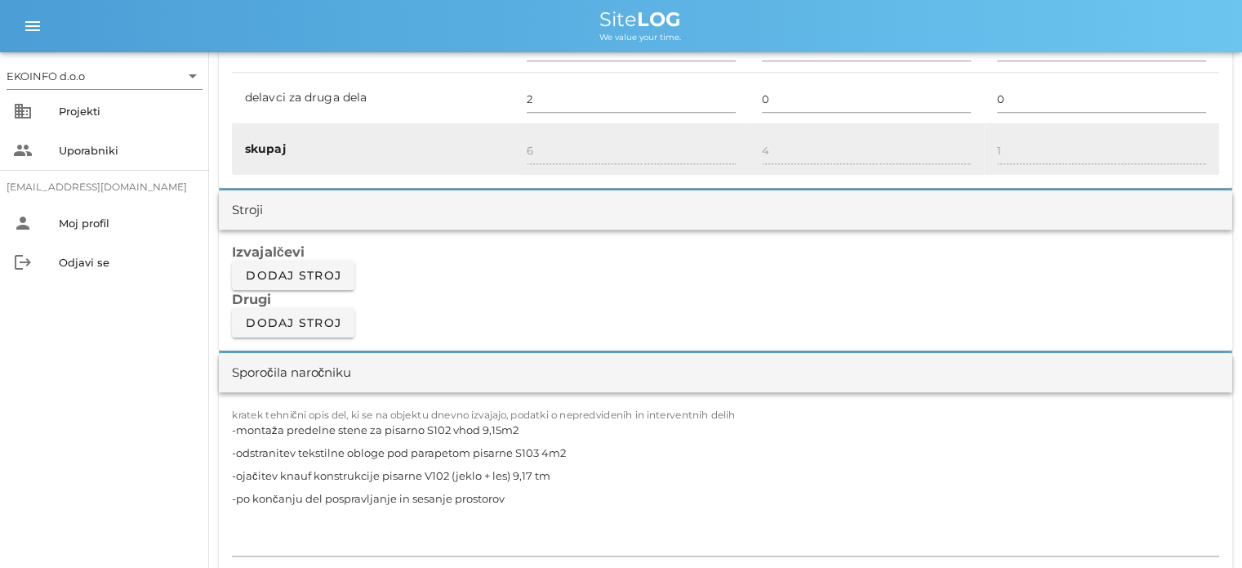
scroll to position [1307, 0]
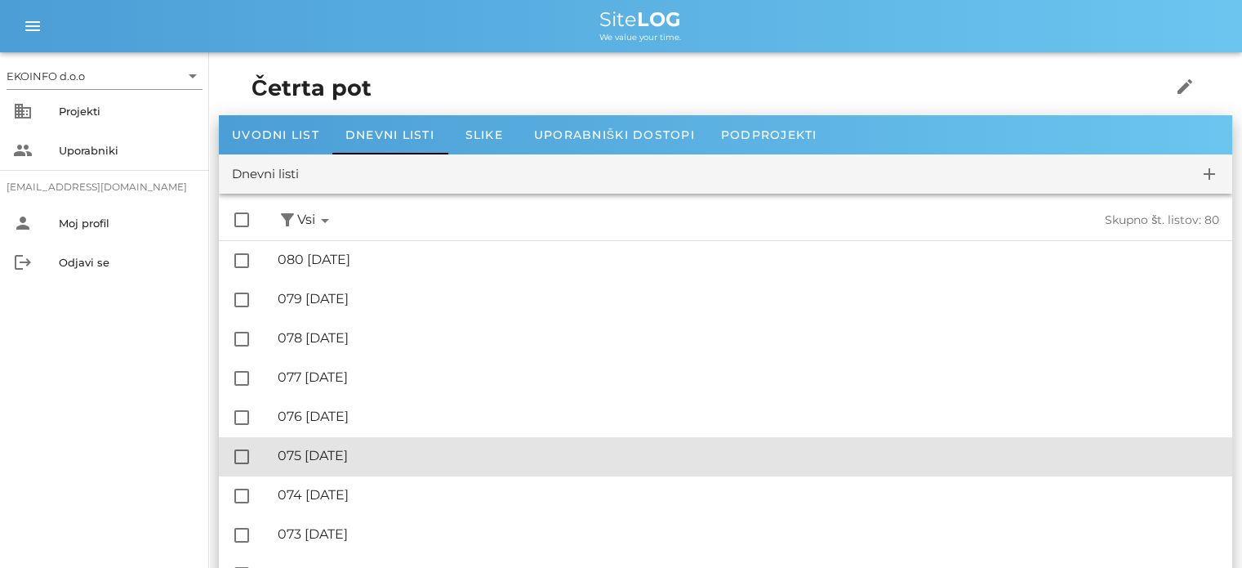
click at [366, 450] on div "🔏 075 [DATE]" at bounding box center [749, 456] width 942 height 16
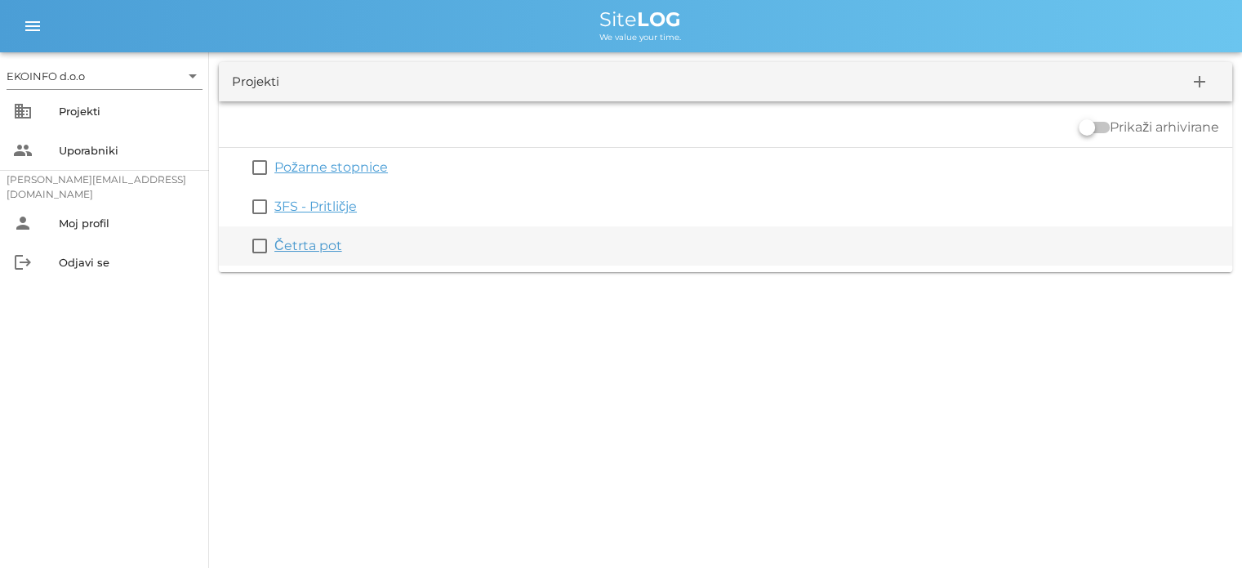
click at [305, 242] on link "Četrta pot" at bounding box center [308, 246] width 68 height 16
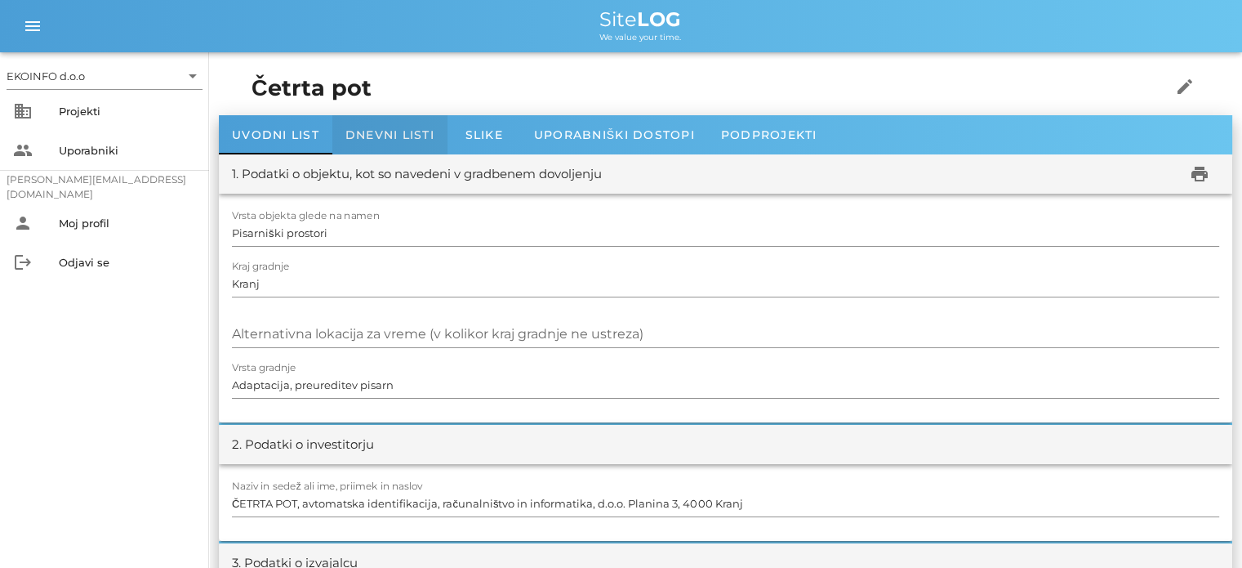
click at [388, 135] on span "Dnevni listi" at bounding box center [390, 134] width 89 height 15
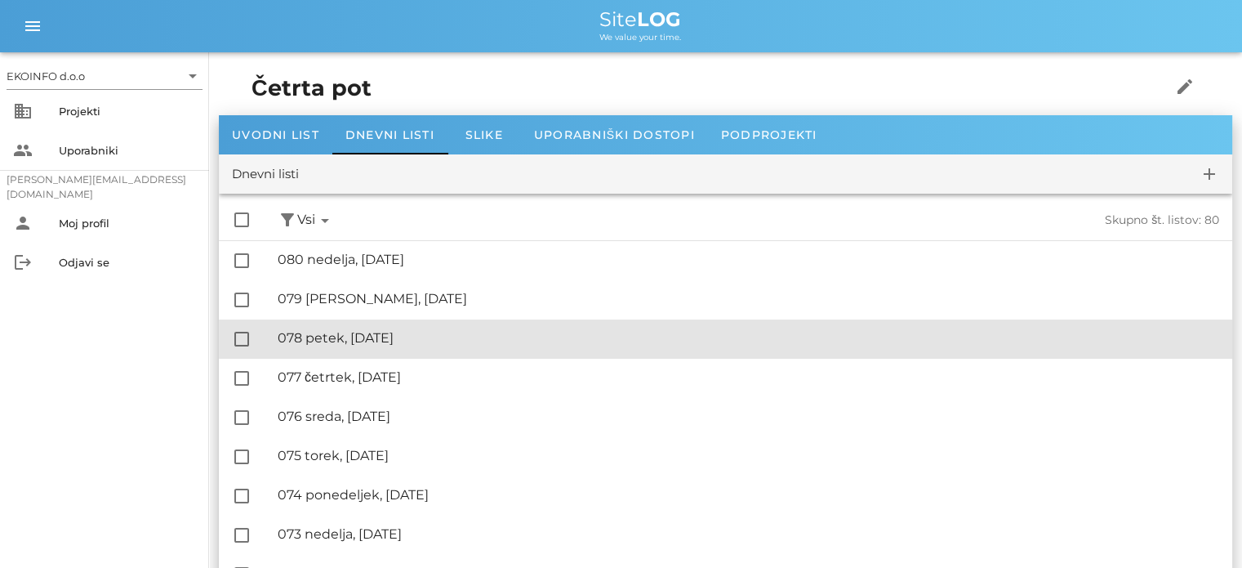
click at [347, 332] on div "🔏 078 [DATE]" at bounding box center [749, 338] width 942 height 16
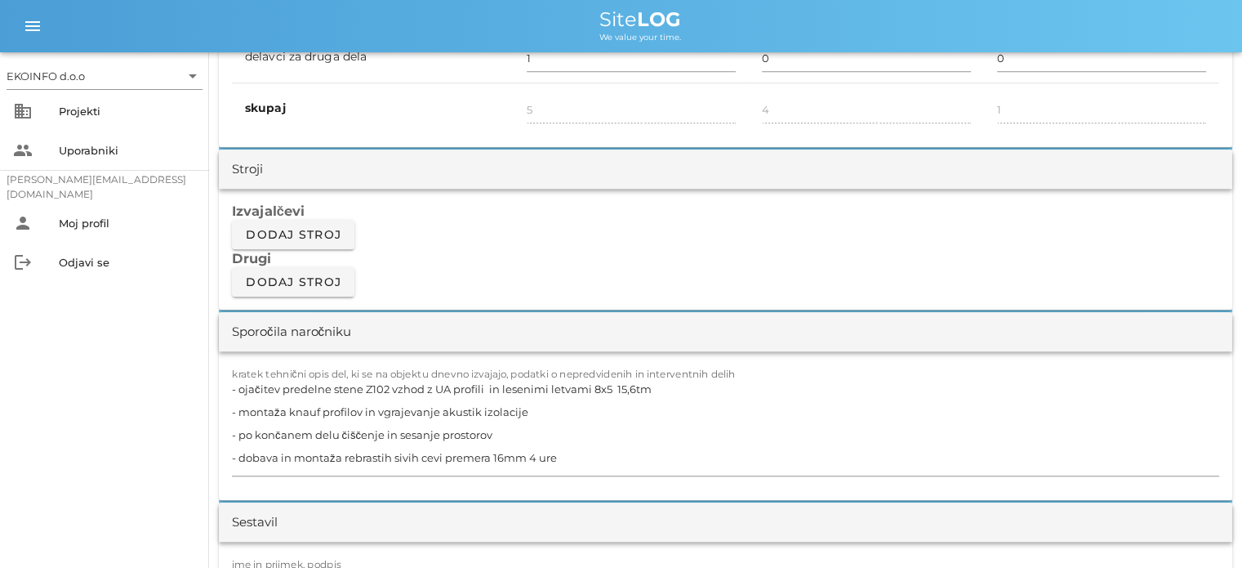
scroll to position [1307, 0]
